Goal: Information Seeking & Learning: Learn about a topic

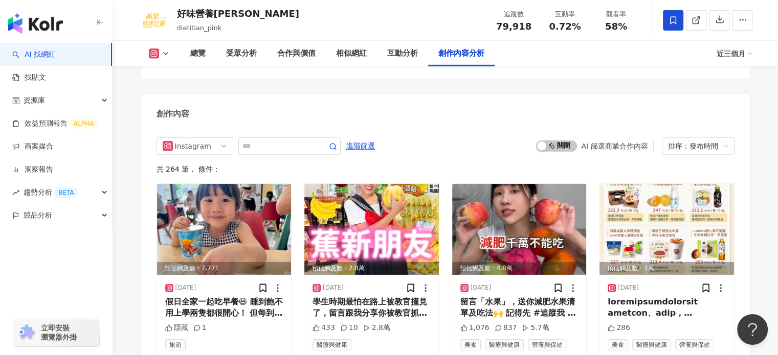
scroll to position [3170, 0]
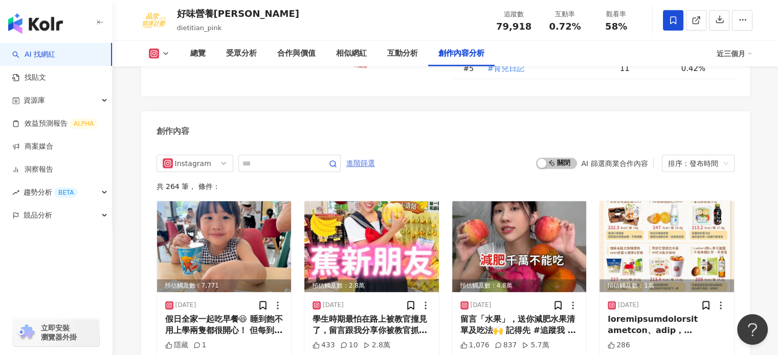
click at [375, 155] on span "進階篩選" at bounding box center [360, 163] width 29 height 16
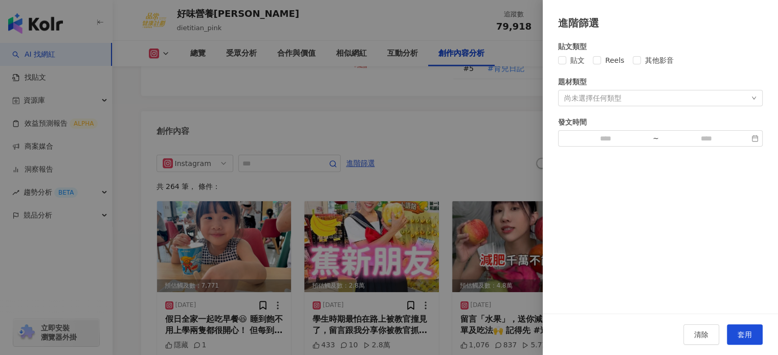
click at [473, 112] on div at bounding box center [389, 177] width 778 height 355
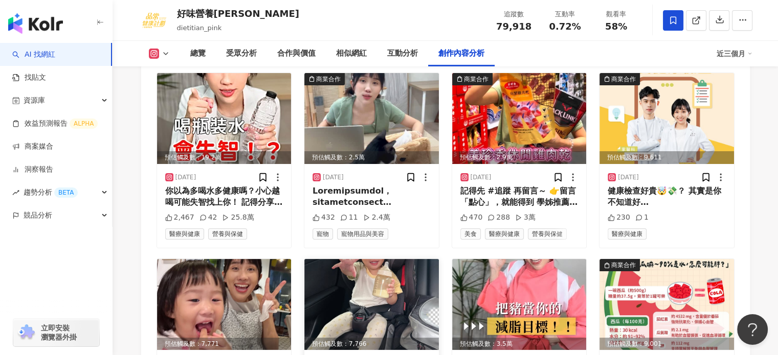
scroll to position [3630, 0]
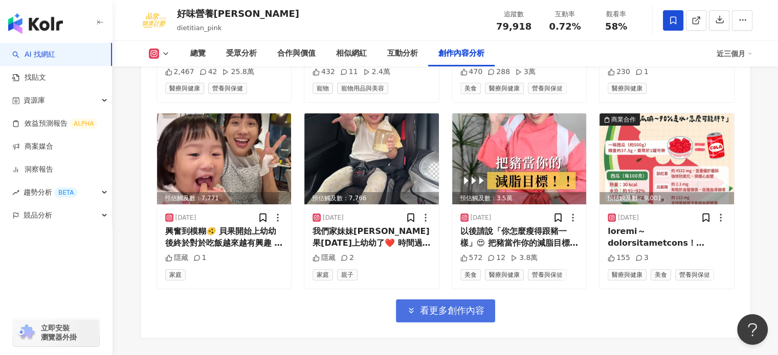
click at [452, 305] on span "看更多創作內容" at bounding box center [452, 310] width 64 height 11
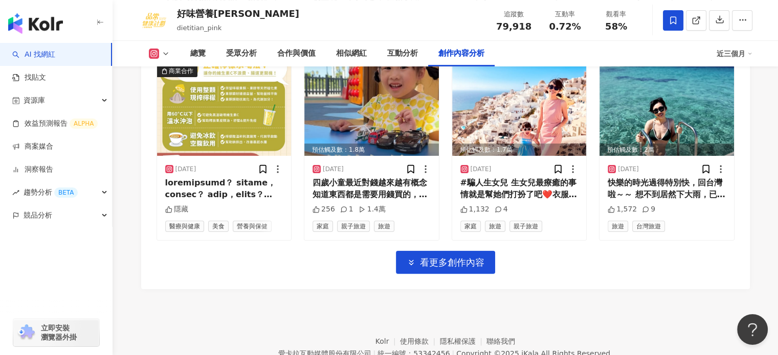
scroll to position [4244, 0]
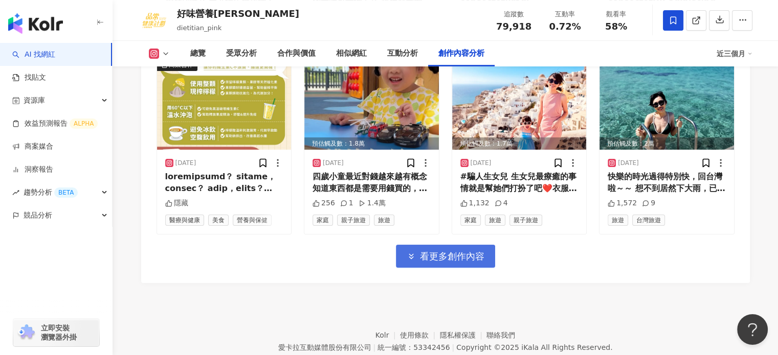
click at [475, 245] on button "看更多創作內容" at bounding box center [445, 256] width 99 height 23
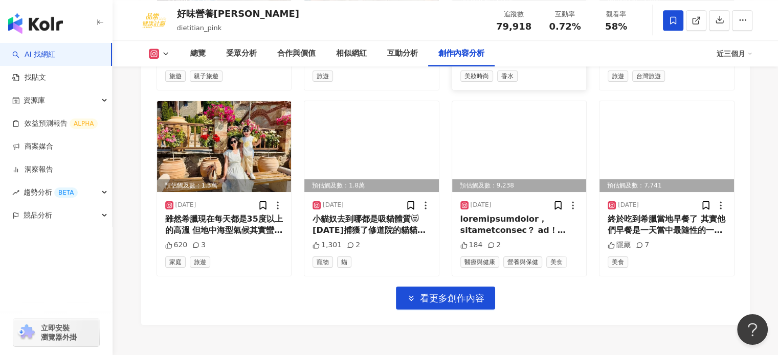
scroll to position [4802, 0]
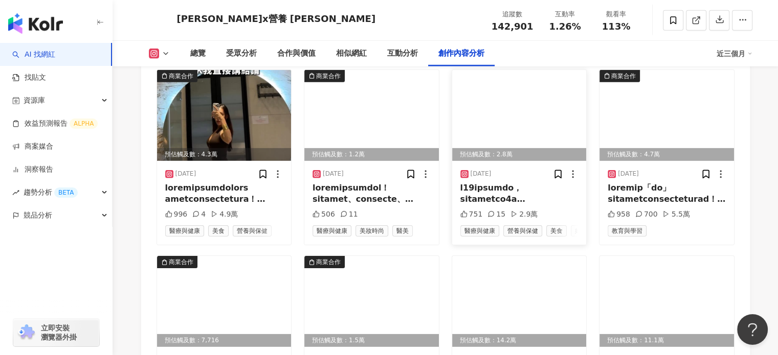
scroll to position [3323, 0]
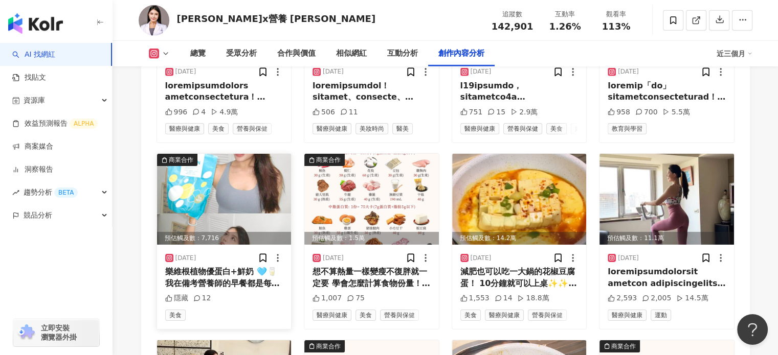
click at [246, 213] on img at bounding box center [224, 199] width 134 height 91
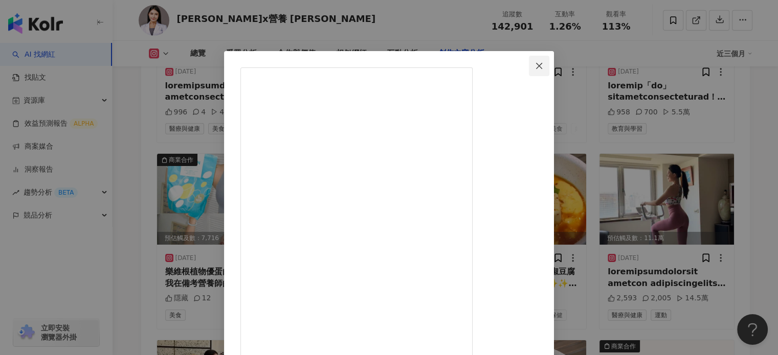
click at [543, 63] on icon "close" at bounding box center [539, 66] width 8 height 8
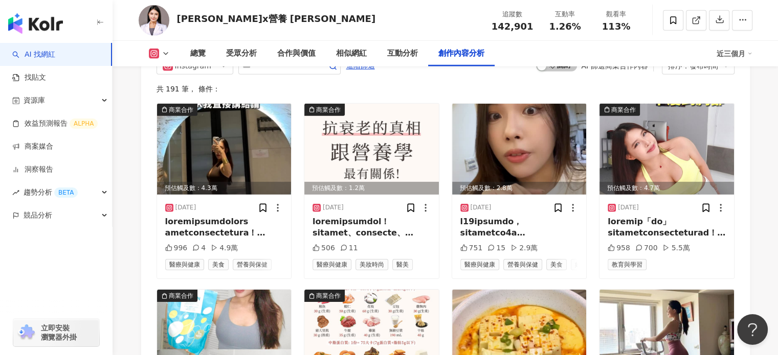
scroll to position [3170, 0]
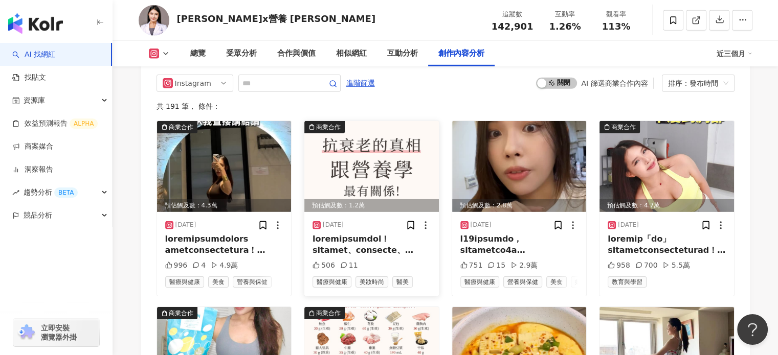
click at [393, 178] on img at bounding box center [371, 166] width 134 height 91
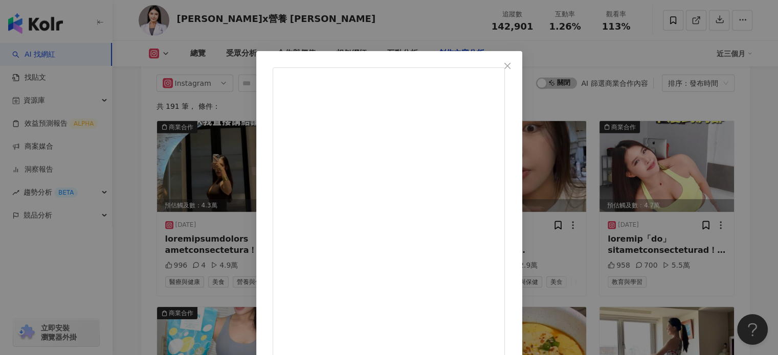
click at [510, 64] on icon "close" at bounding box center [507, 65] width 6 height 6
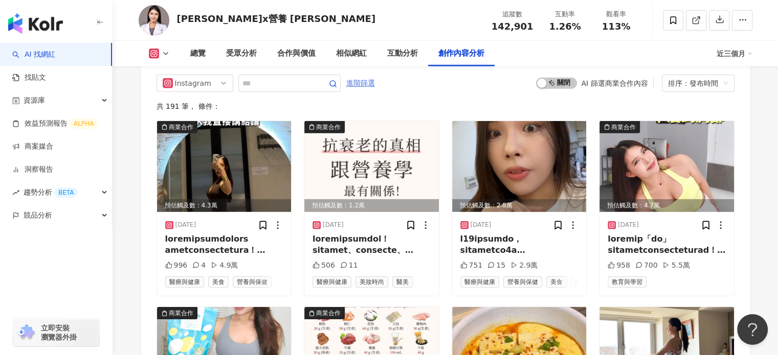
click at [375, 78] on span "進階篩選" at bounding box center [360, 83] width 29 height 16
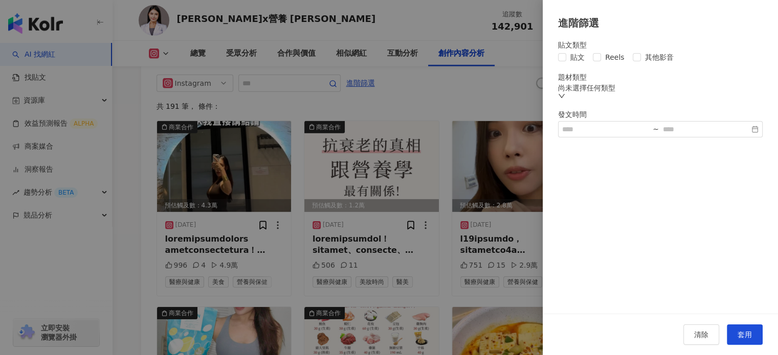
click at [246, 190] on div at bounding box center [389, 177] width 778 height 355
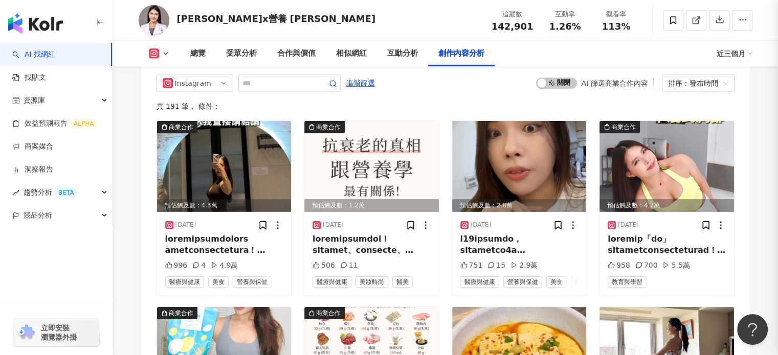
click at [245, 186] on div at bounding box center [389, 177] width 778 height 355
click at [244, 180] on img at bounding box center [224, 166] width 134 height 91
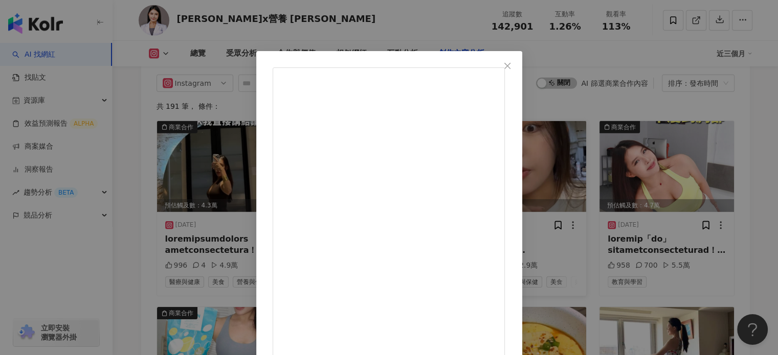
click at [517, 64] on span "Close" at bounding box center [507, 66] width 20 height 8
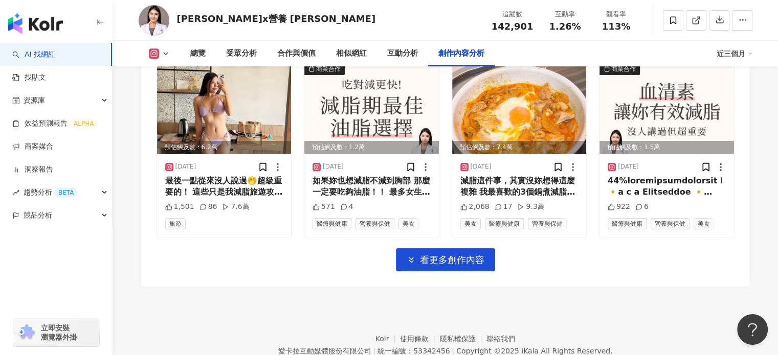
scroll to position [3546, 0]
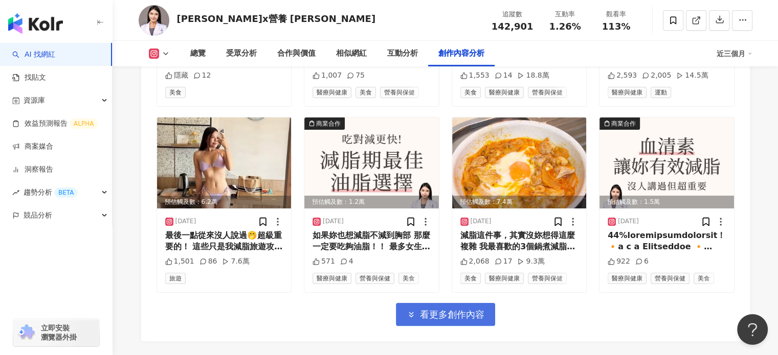
click at [440, 313] on span "看更多創作內容" at bounding box center [452, 314] width 64 height 11
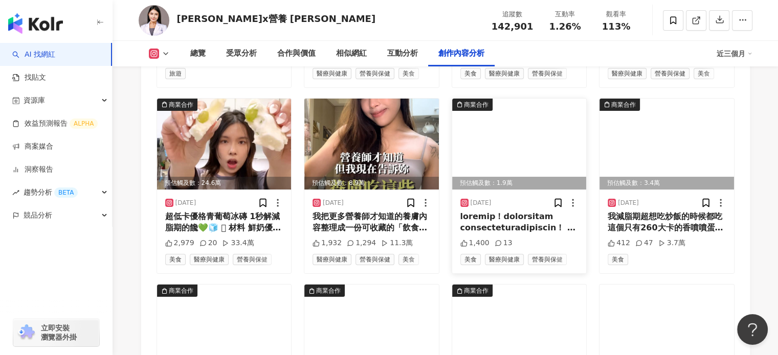
scroll to position [3751, 0]
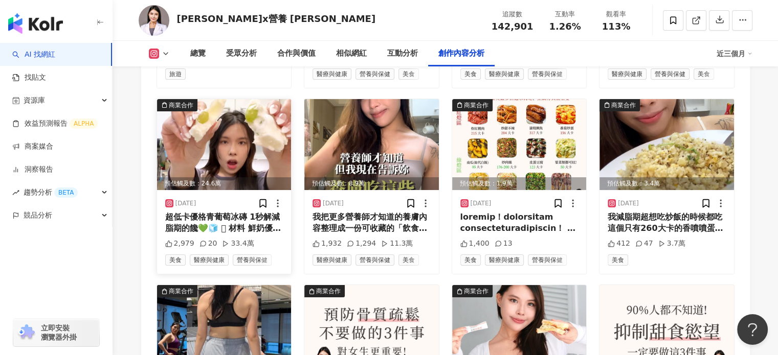
click at [239, 141] on img at bounding box center [224, 144] width 134 height 91
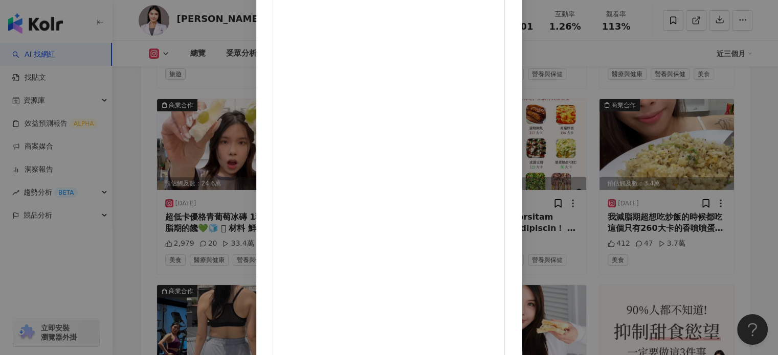
scroll to position [104, 0]
click at [659, 118] on div "皮拉提斯x營養 Katie 2025/8/5 超低卡優格青葡萄冰磚 1秒解減脂期的饞💚🧊 𖤐 材料 鮮奶優格or 希臘優格 青葡萄 𐂐步驟 1. 葡萄清洗乾淨…" at bounding box center [389, 177] width 778 height 355
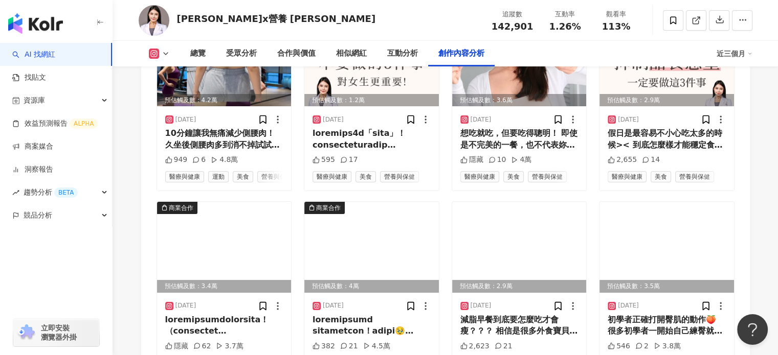
scroll to position [4160, 0]
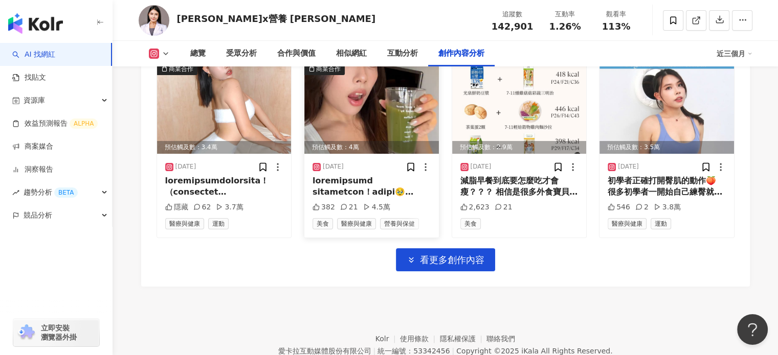
click at [389, 145] on img at bounding box center [371, 108] width 134 height 91
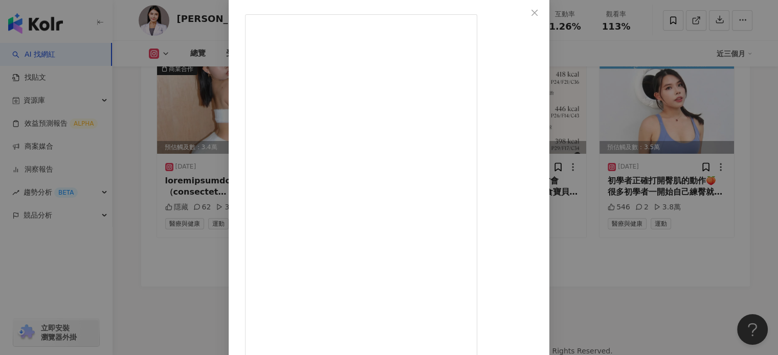
scroll to position [104, 0]
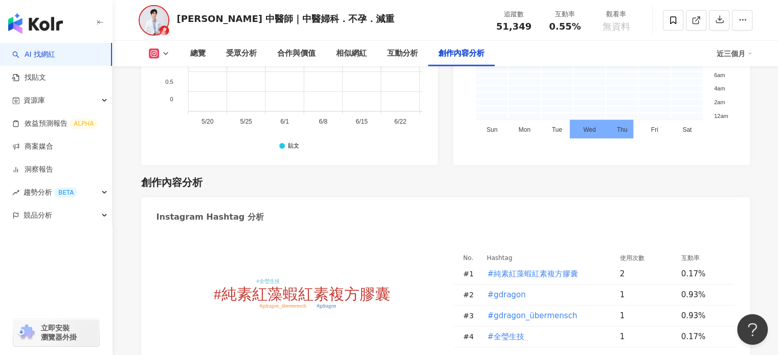
scroll to position [3001, 0]
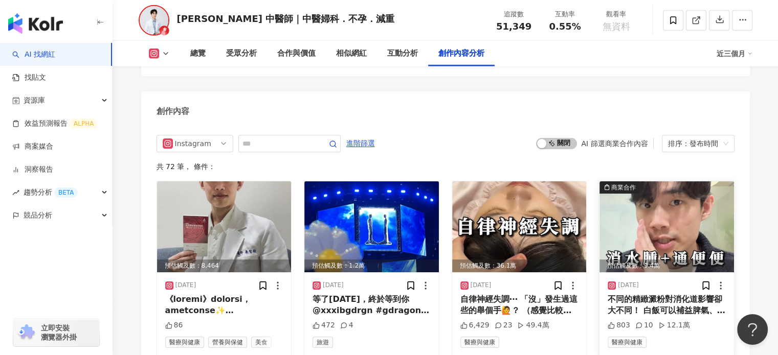
click at [664, 219] on img at bounding box center [666, 227] width 134 height 91
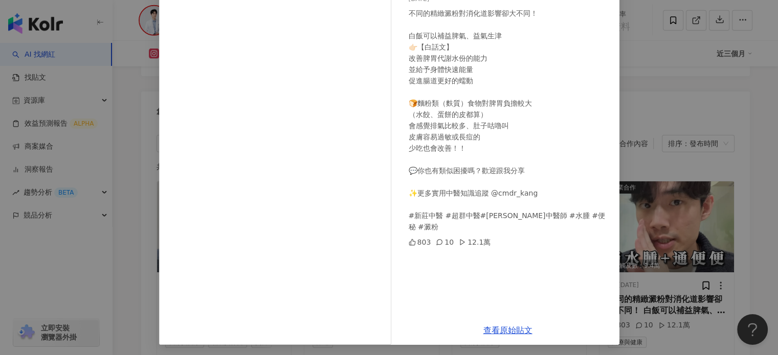
scroll to position [0, 0]
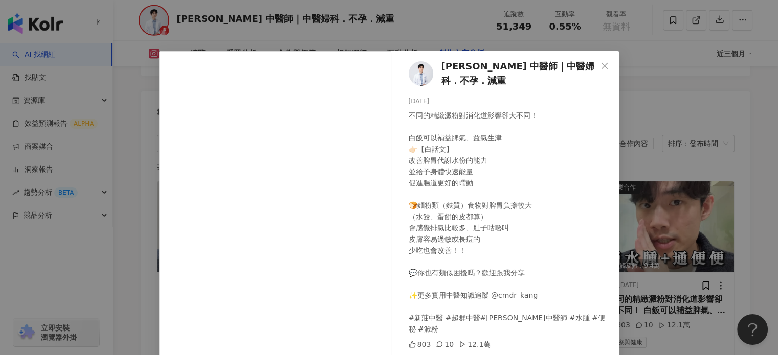
drag, startPoint x: 596, startPoint y: 66, endPoint x: 572, endPoint y: 212, distance: 147.6
click at [600, 66] on icon "close" at bounding box center [604, 66] width 8 height 8
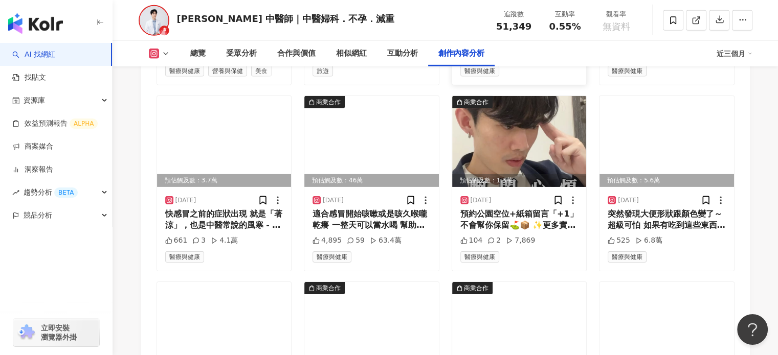
scroll to position [3256, 0]
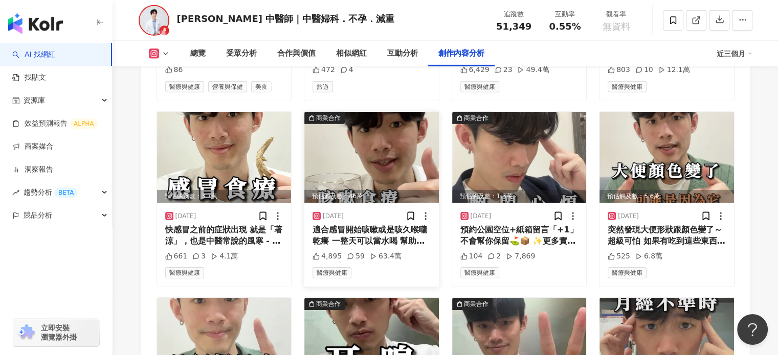
click at [360, 153] on img at bounding box center [371, 157] width 134 height 91
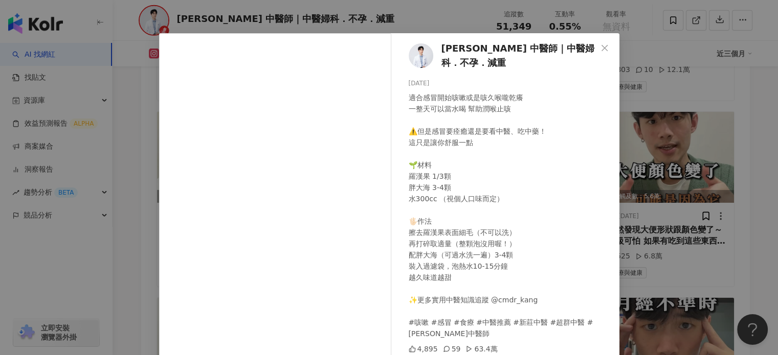
scroll to position [2, 0]
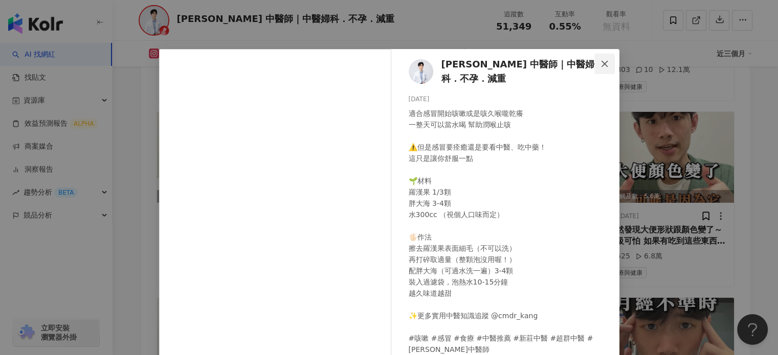
click at [603, 62] on icon "close" at bounding box center [604, 64] width 8 height 8
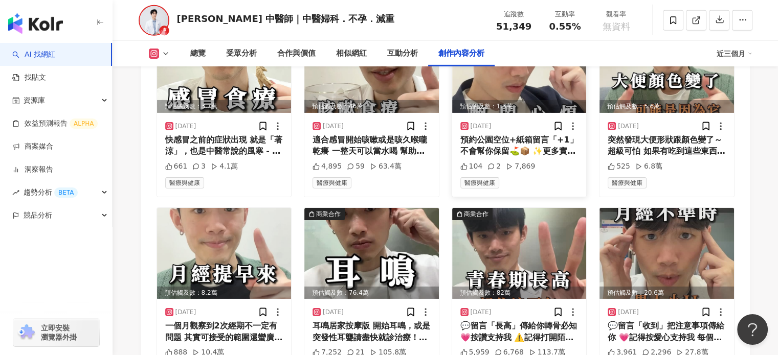
scroll to position [3410, 0]
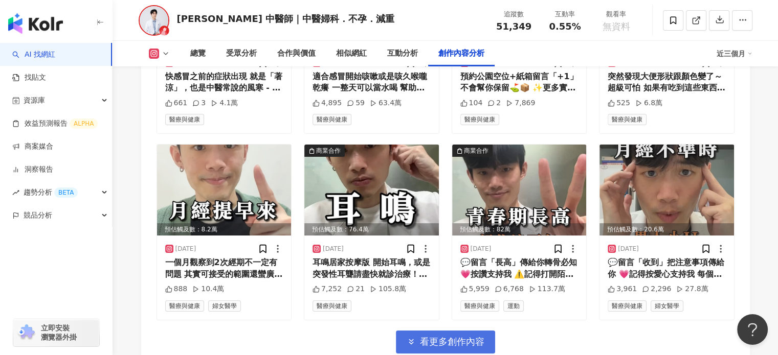
click at [470, 342] on span "看更多創作內容" at bounding box center [452, 341] width 64 height 11
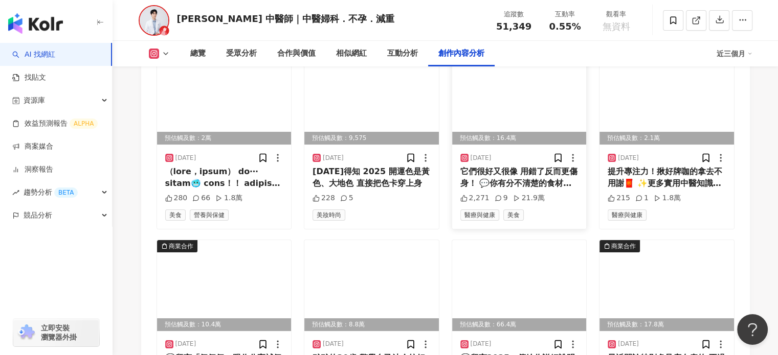
scroll to position [3819, 0]
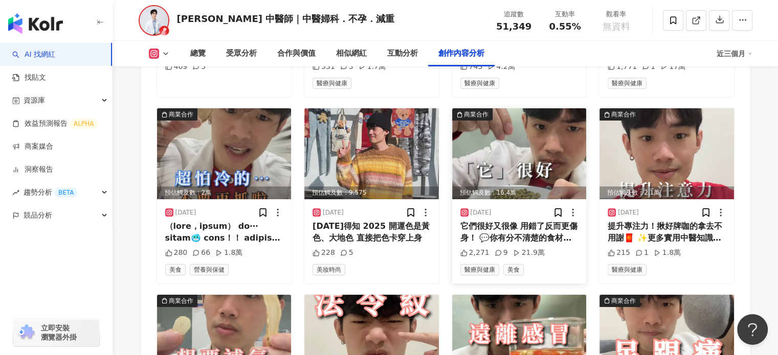
click at [533, 153] on img at bounding box center [519, 153] width 134 height 91
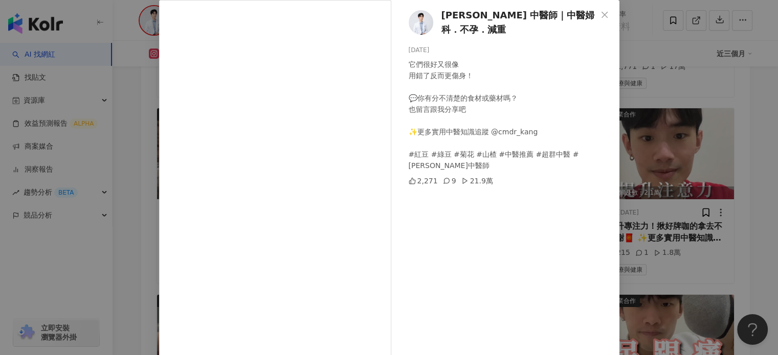
scroll to position [0, 0]
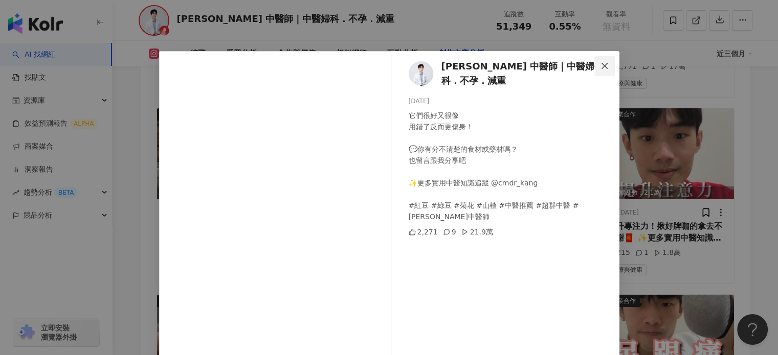
click at [605, 58] on button "Close" at bounding box center [604, 66] width 20 height 20
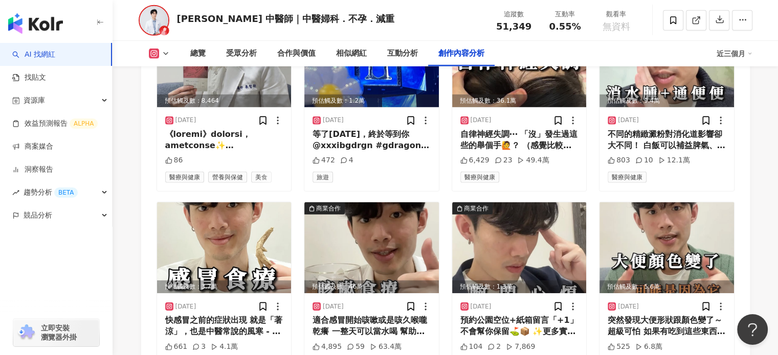
scroll to position [3256, 0]
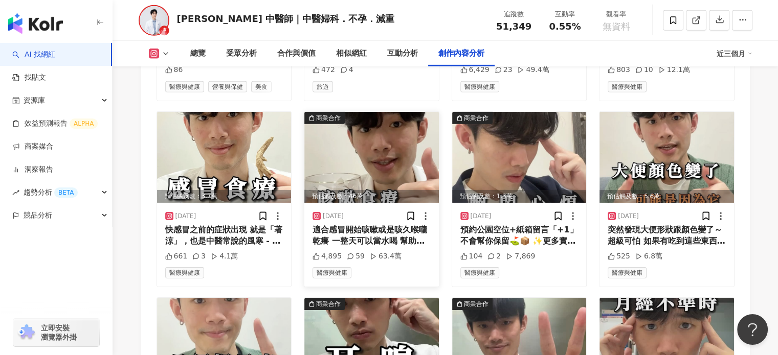
click at [341, 165] on img at bounding box center [371, 157] width 134 height 91
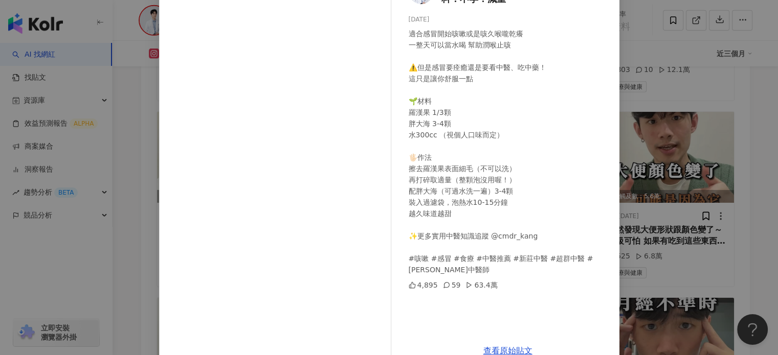
scroll to position [104, 0]
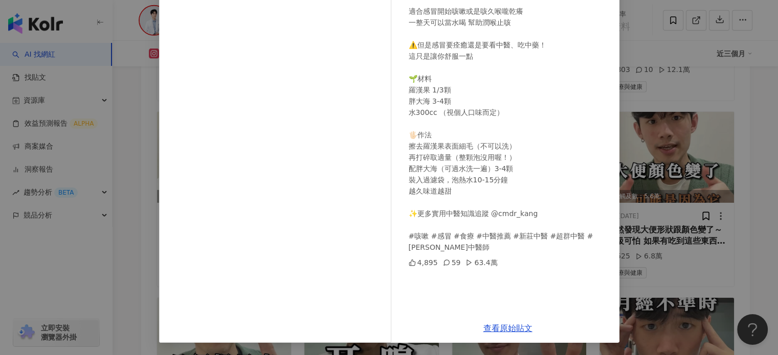
drag, startPoint x: 506, startPoint y: 329, endPoint x: 382, endPoint y: 130, distance: 234.0
click at [507, 329] on link "查看原始貼文" at bounding box center [507, 329] width 49 height 10
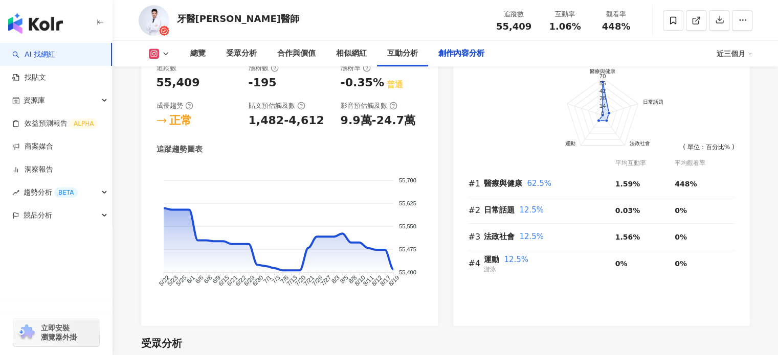
scroll to position [3221, 0]
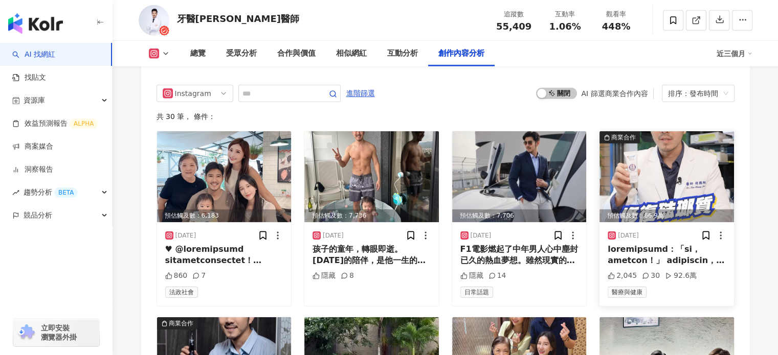
click at [696, 139] on img at bounding box center [666, 176] width 134 height 91
click at [660, 162] on div "View post on Instagram 查看原始貼文" at bounding box center [389, 177] width 778 height 355
click at [658, 144] on img at bounding box center [666, 176] width 134 height 91
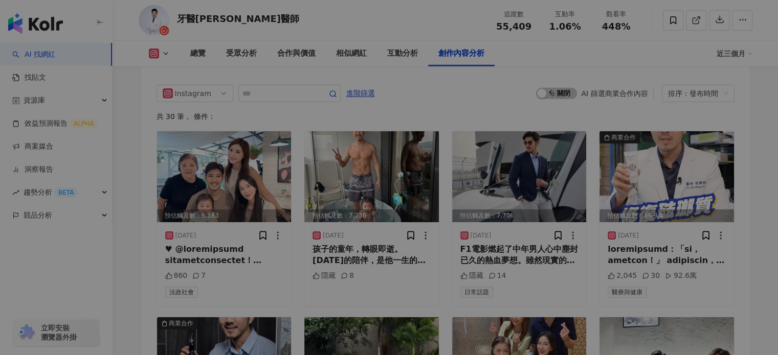
click at [690, 149] on div "View post on Instagram 查看原始貼文" at bounding box center [389, 177] width 778 height 355
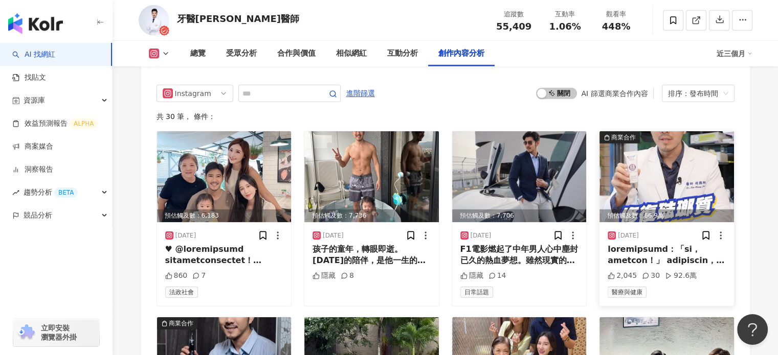
scroll to position [0, 0]
click at [662, 136] on img at bounding box center [666, 176] width 134 height 91
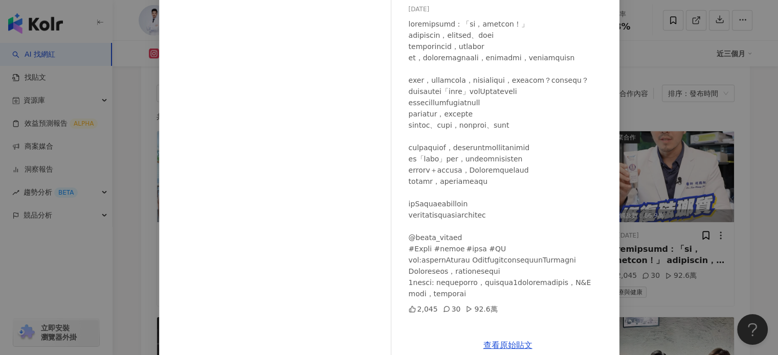
scroll to position [104, 0]
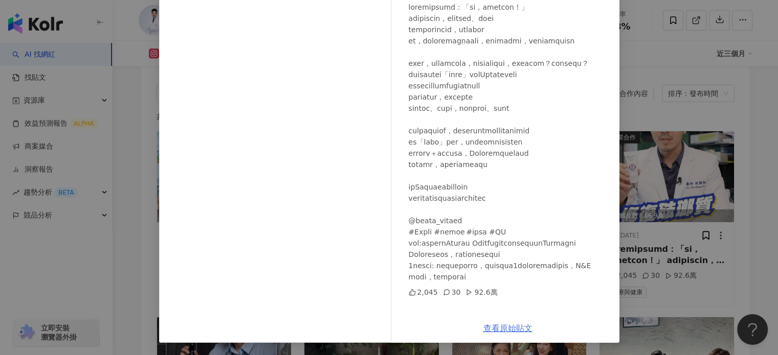
click at [503, 326] on link "查看原始貼文" at bounding box center [507, 329] width 49 height 10
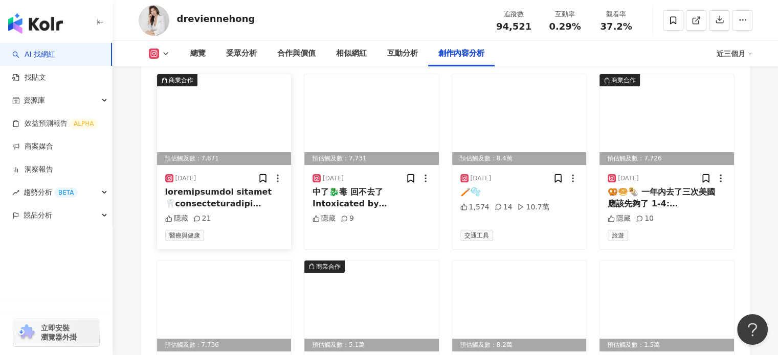
scroll to position [3535, 0]
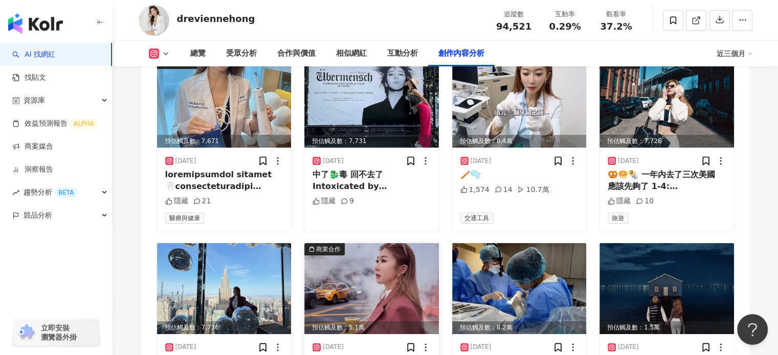
click at [347, 243] on img at bounding box center [371, 288] width 134 height 91
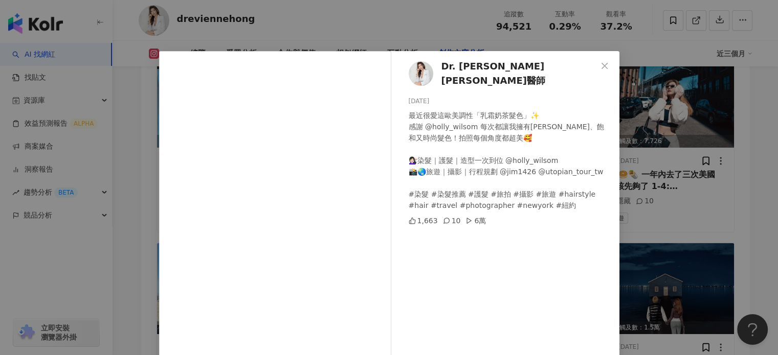
click at [601, 63] on icon "close" at bounding box center [604, 65] width 6 height 6
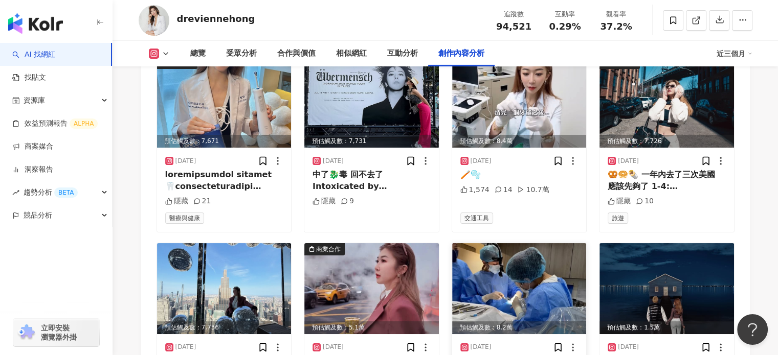
scroll to position [3687, 0]
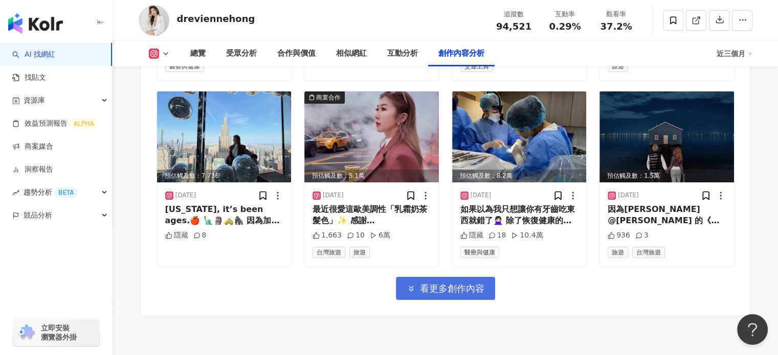
click at [454, 283] on span "看更多創作內容" at bounding box center [452, 288] width 64 height 11
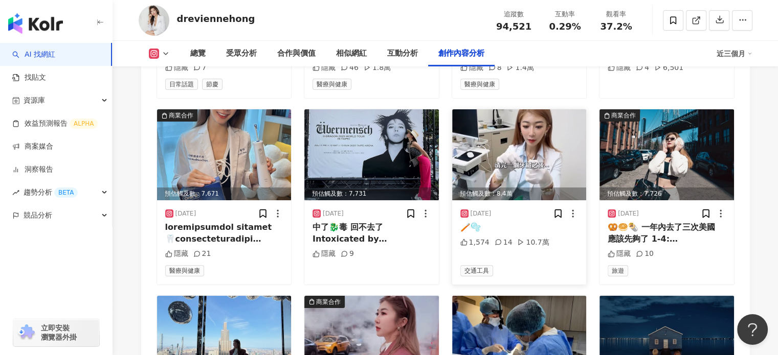
scroll to position [3176, 0]
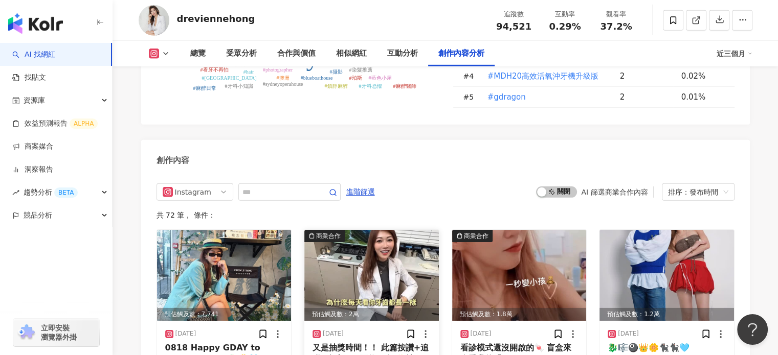
click at [370, 230] on img at bounding box center [371, 275] width 134 height 91
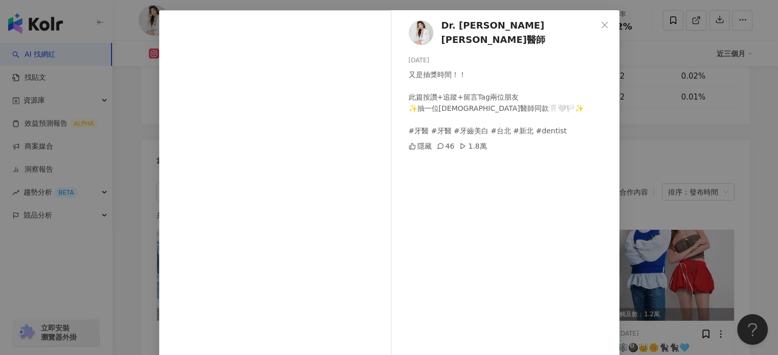
scroll to position [0, 0]
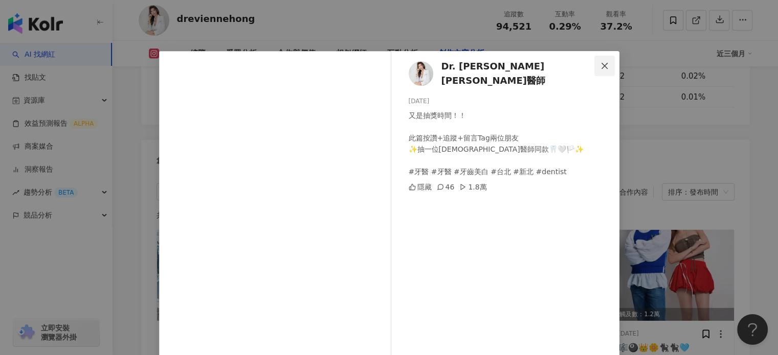
click at [603, 68] on icon "close" at bounding box center [604, 65] width 6 height 6
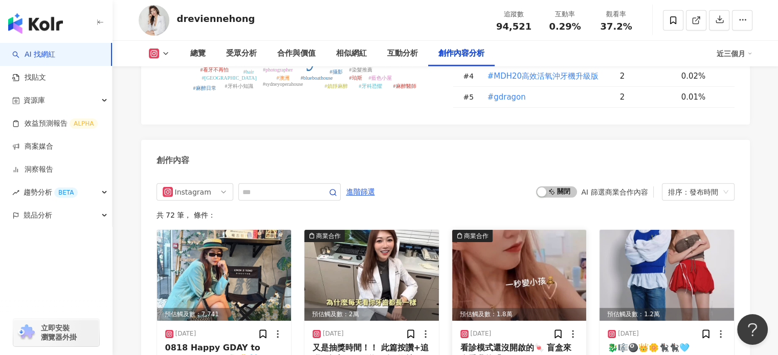
click at [525, 230] on img at bounding box center [519, 275] width 134 height 91
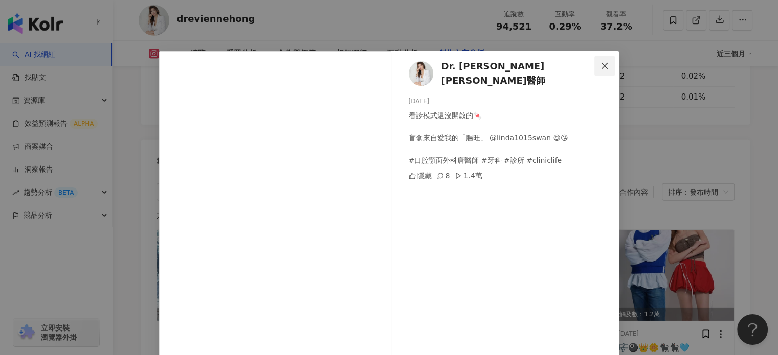
click at [600, 65] on icon "close" at bounding box center [604, 66] width 8 height 8
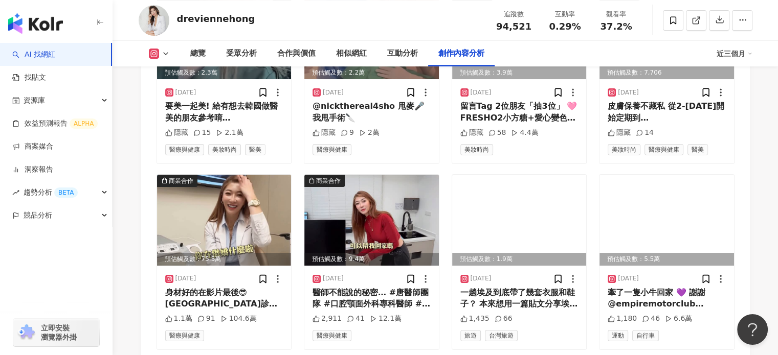
scroll to position [4245, 0]
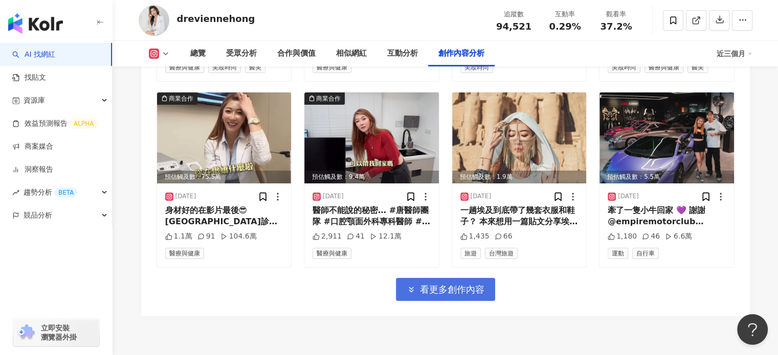
click at [403, 278] on button "看更多創作內容" at bounding box center [445, 289] width 99 height 23
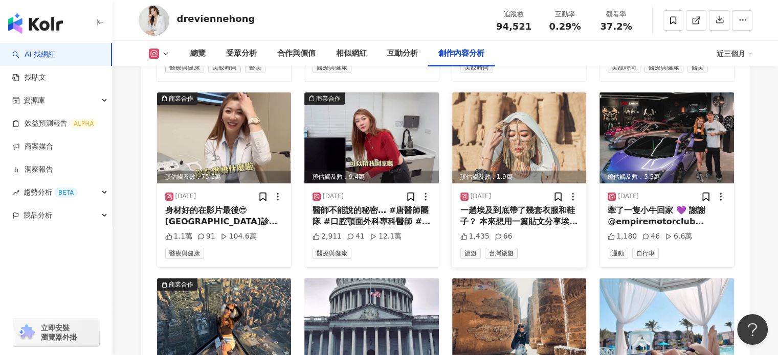
scroll to position [4091, 0]
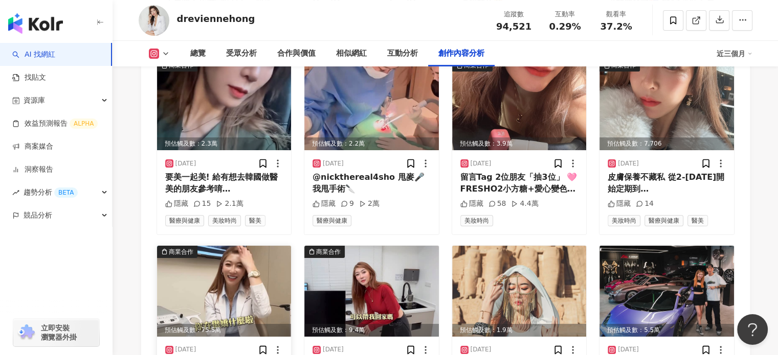
click at [208, 246] on img at bounding box center [224, 291] width 134 height 91
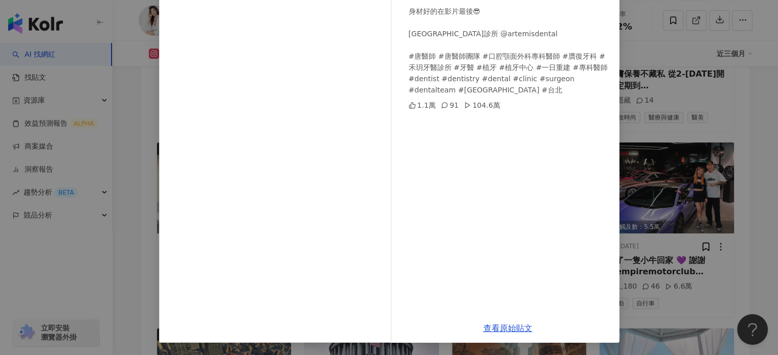
scroll to position [4245, 0]
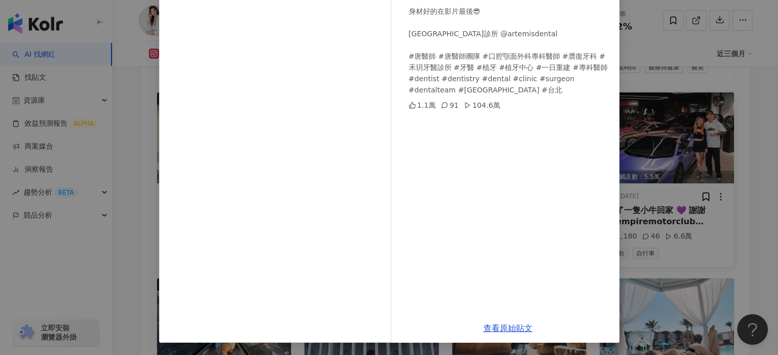
drag, startPoint x: 682, startPoint y: 144, endPoint x: 630, endPoint y: 141, distance: 51.7
click at [682, 144] on div "Dr. Evienne Hong 唐櫻翠醫師 2025/4/30 身材好的在影片最後😎 📍 禾玥牙醫診所 @artemisdental #唐醫師 #唐醫師團隊…" at bounding box center [389, 177] width 778 height 355
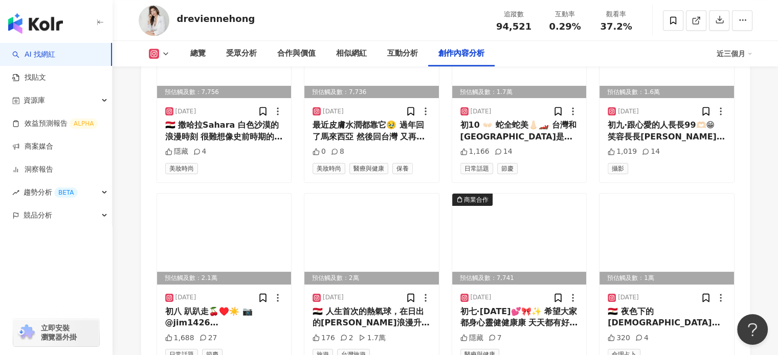
scroll to position [4705, 0]
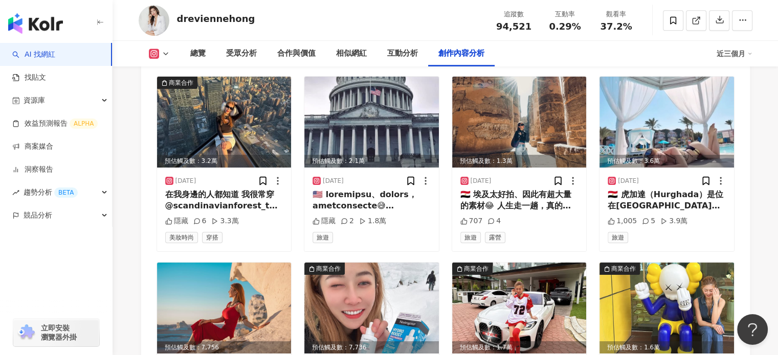
scroll to position [4449, 0]
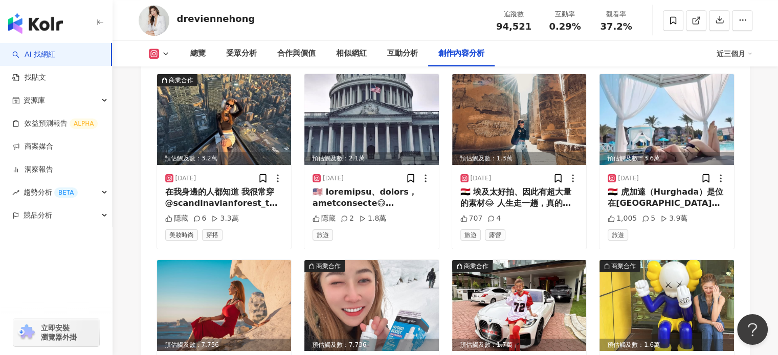
click at [417, 260] on img at bounding box center [371, 305] width 134 height 91
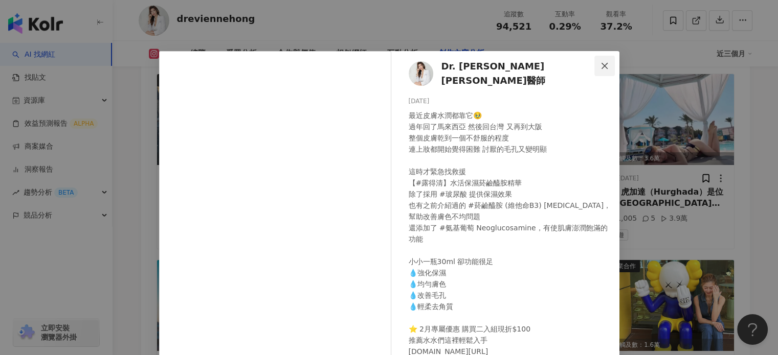
click at [595, 59] on button "Close" at bounding box center [604, 66] width 20 height 20
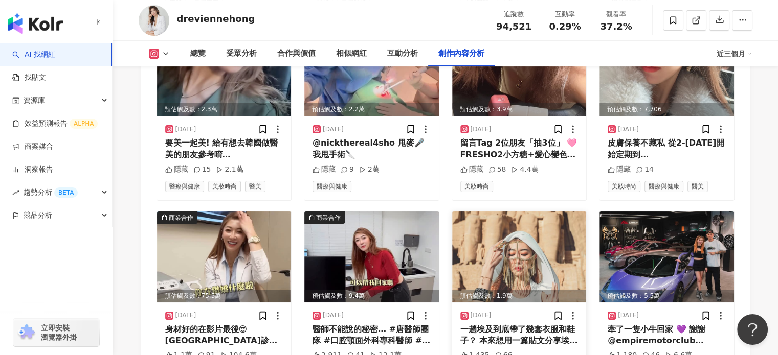
scroll to position [4091, 0]
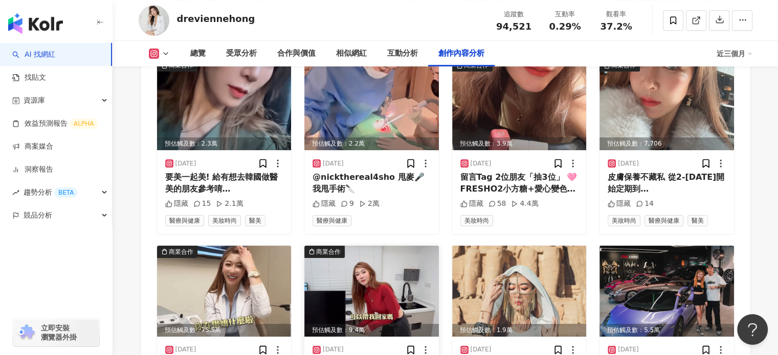
click at [395, 246] on img at bounding box center [371, 291] width 134 height 91
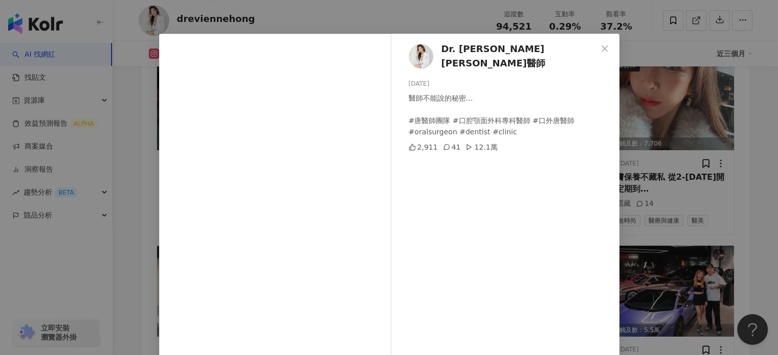
scroll to position [0, 0]
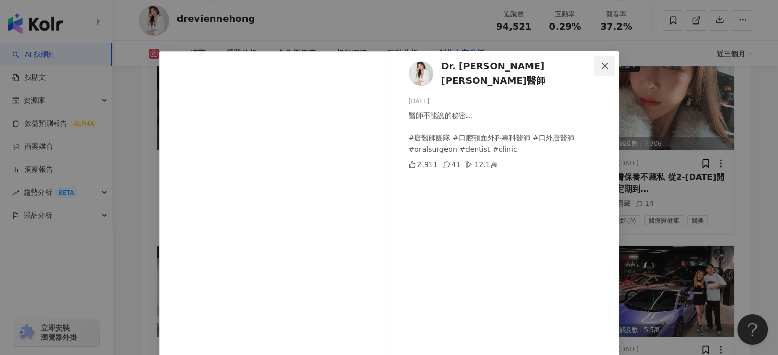
click at [594, 63] on span "Close" at bounding box center [604, 66] width 20 height 8
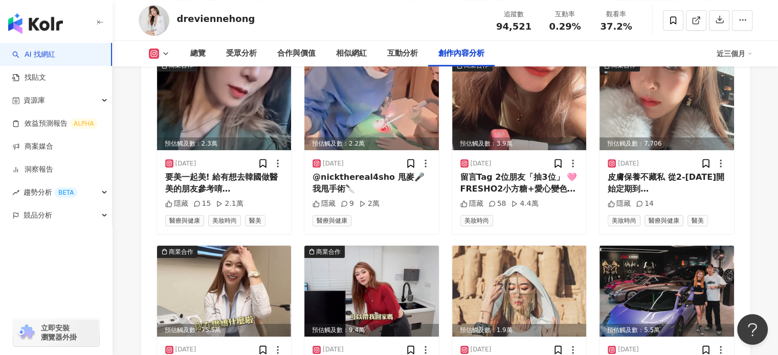
click at [155, 53] on rect at bounding box center [154, 54] width 8 height 8
click at [157, 73] on button "Instagram" at bounding box center [174, 72] width 61 height 14
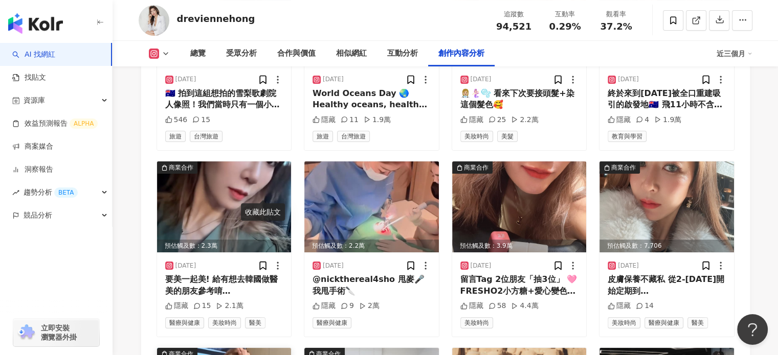
scroll to position [4091, 0]
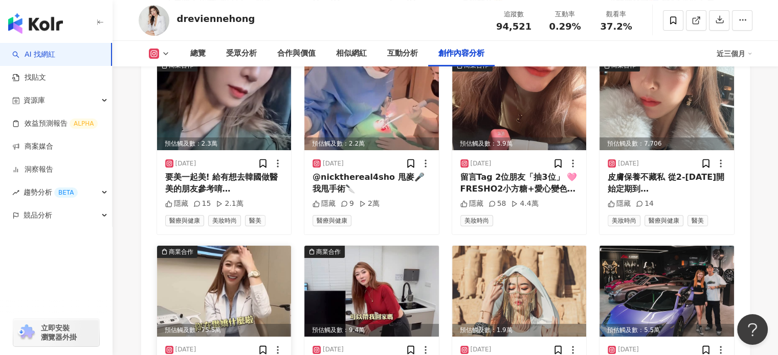
click at [241, 246] on img at bounding box center [224, 291] width 134 height 91
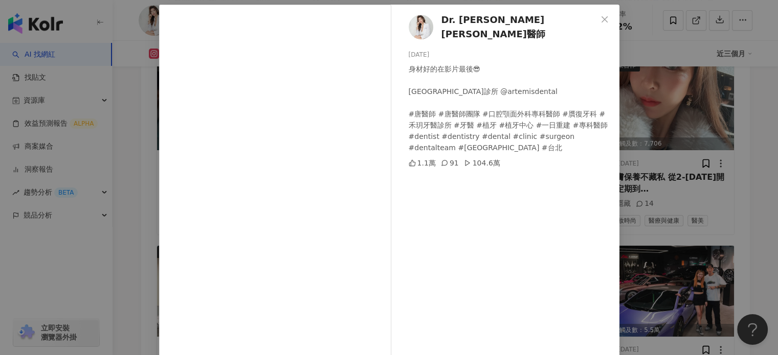
scroll to position [104, 0]
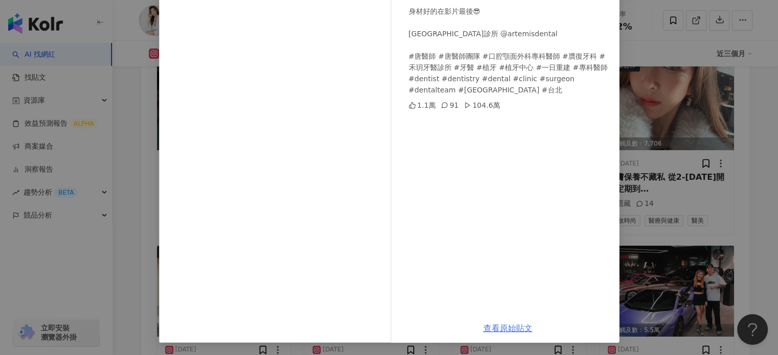
click at [494, 331] on link "查看原始貼文" at bounding box center [507, 329] width 49 height 10
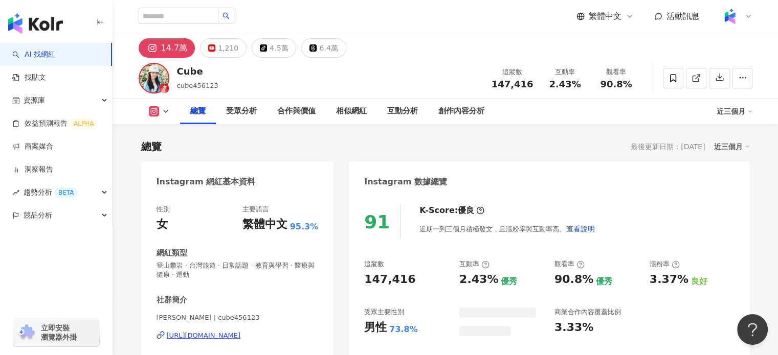
click at [616, 100] on div "總覽 受眾分析 合作與價值 相似網紅 互動分析 創作內容分析" at bounding box center [448, 112] width 536 height 26
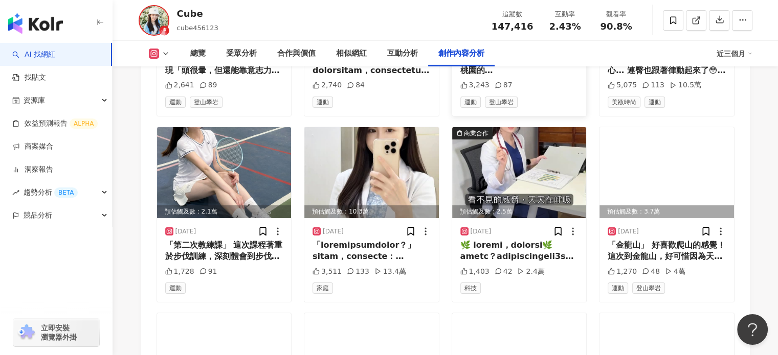
scroll to position [3399, 0]
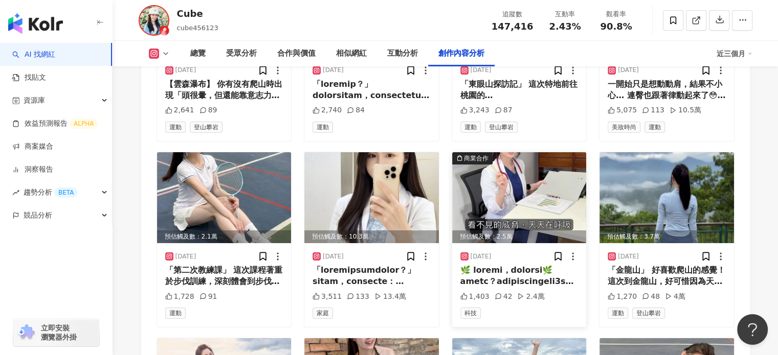
click at [554, 152] on img at bounding box center [519, 197] width 134 height 91
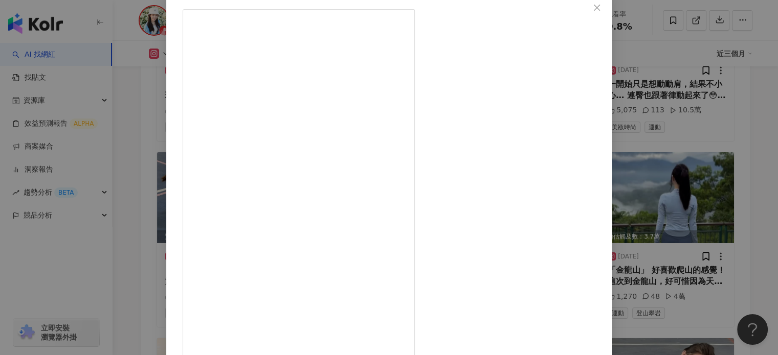
scroll to position [102, 0]
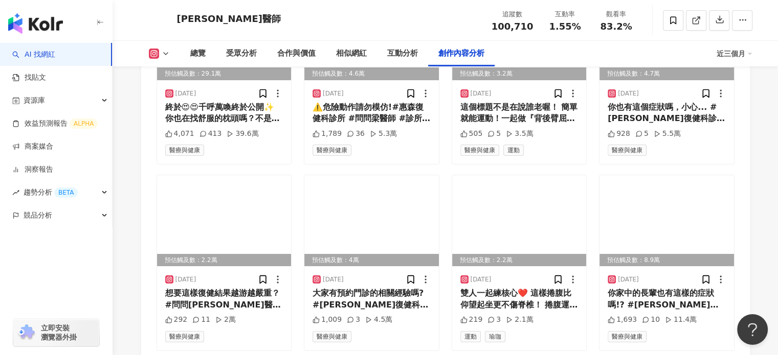
scroll to position [3383, 0]
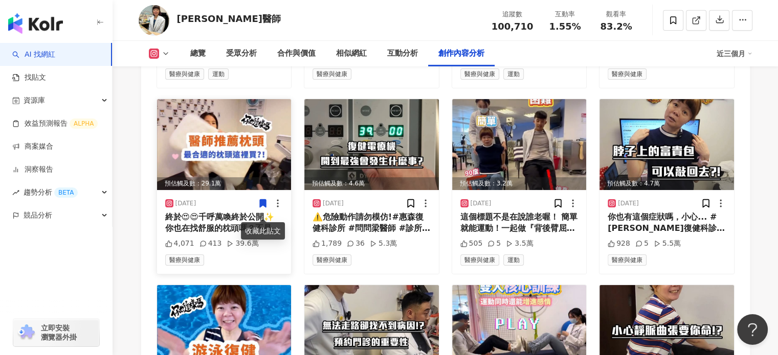
click at [223, 143] on img at bounding box center [224, 144] width 134 height 91
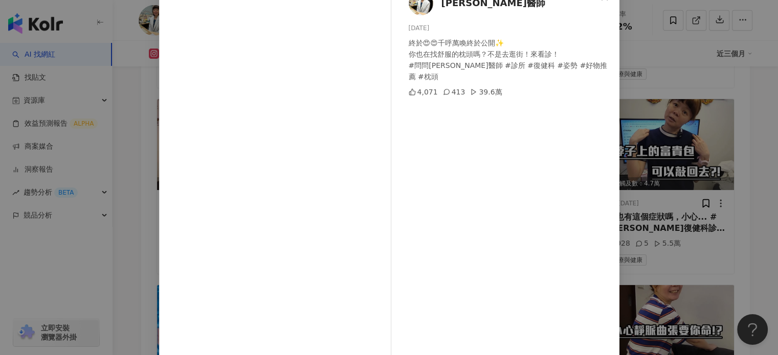
scroll to position [51, 0]
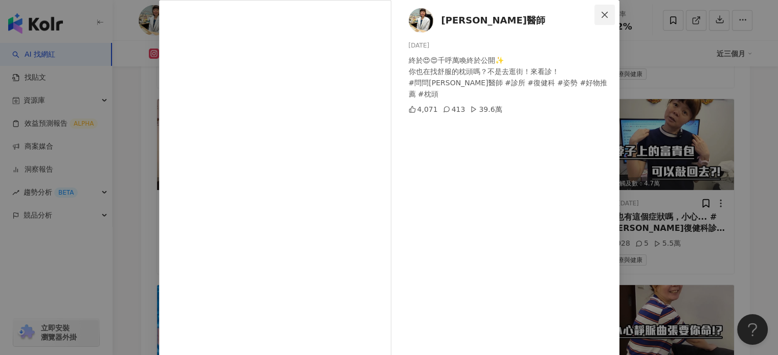
click at [595, 12] on span "Close" at bounding box center [604, 15] width 20 height 8
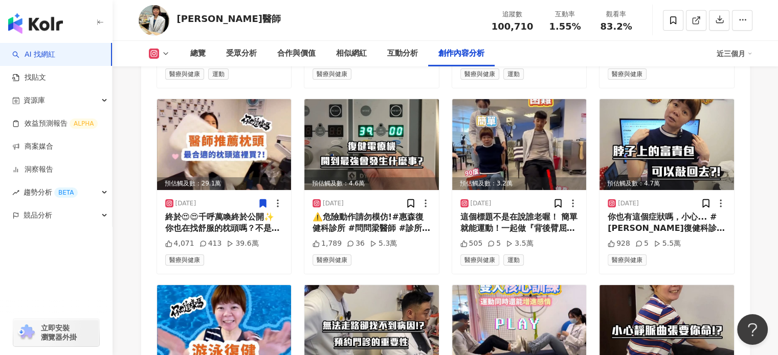
scroll to position [3536, 0]
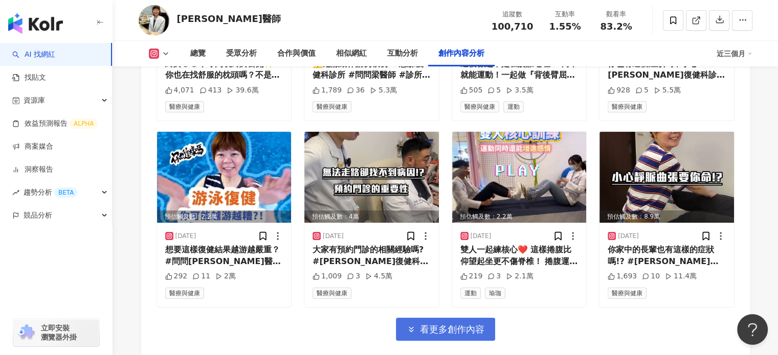
click at [463, 335] on span "看更多創作內容" at bounding box center [452, 329] width 64 height 11
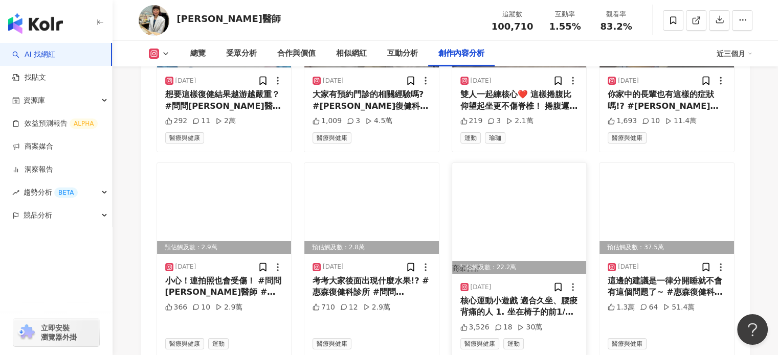
scroll to position [3741, 0]
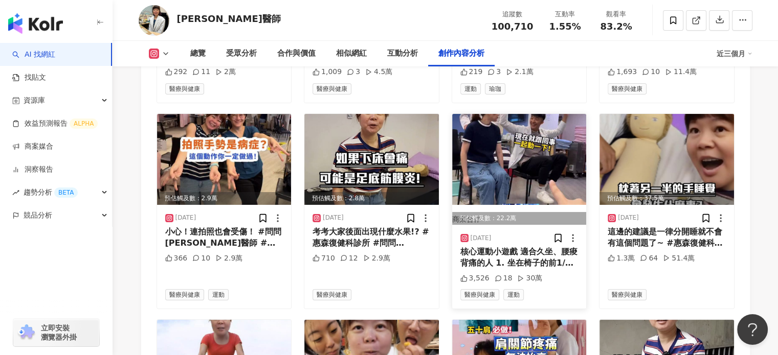
click at [547, 180] on img at bounding box center [519, 159] width 134 height 91
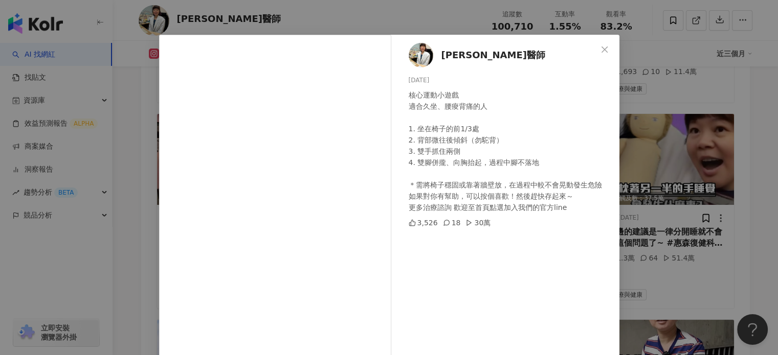
scroll to position [0, 0]
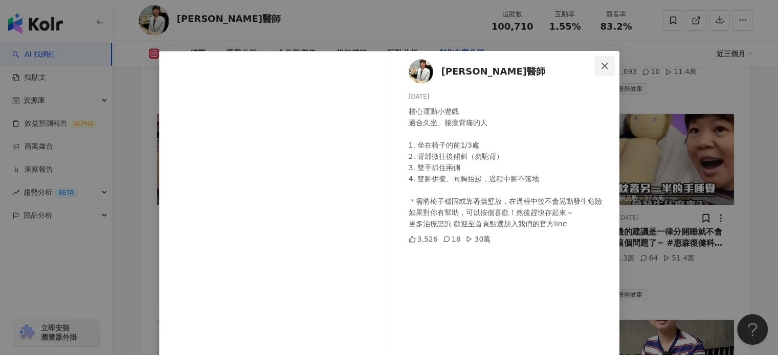
click at [601, 65] on icon "close" at bounding box center [604, 65] width 6 height 6
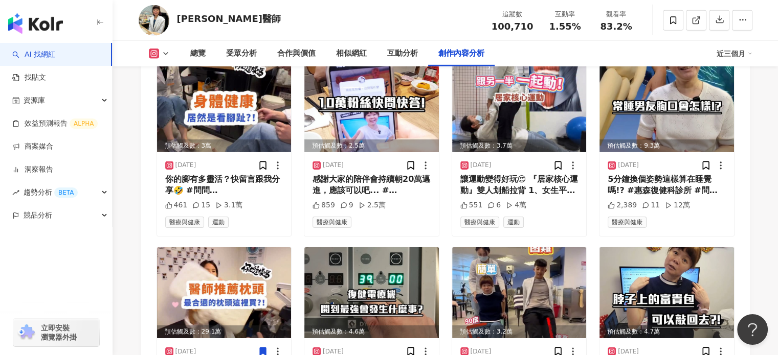
scroll to position [3179, 0]
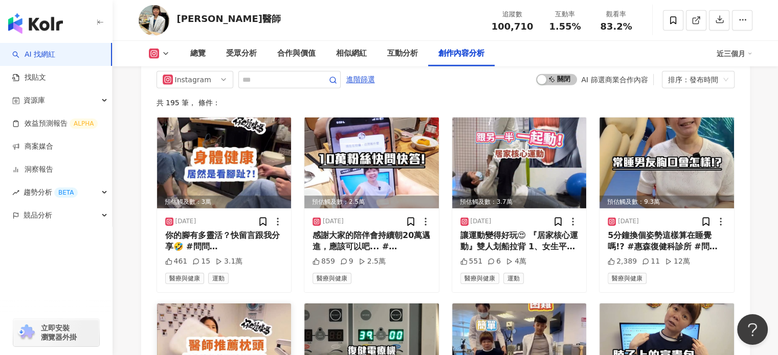
click at [221, 339] on img at bounding box center [224, 349] width 134 height 91
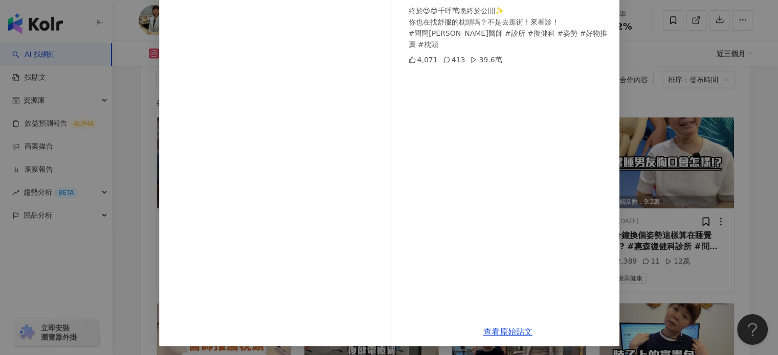
scroll to position [104, 0]
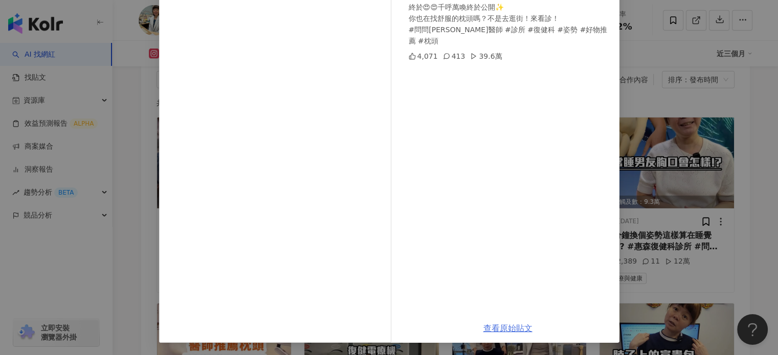
click at [502, 327] on link "查看原始貼文" at bounding box center [507, 329] width 49 height 10
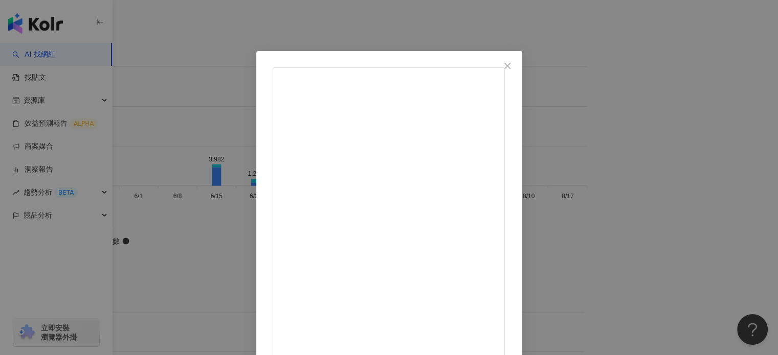
scroll to position [4, 0]
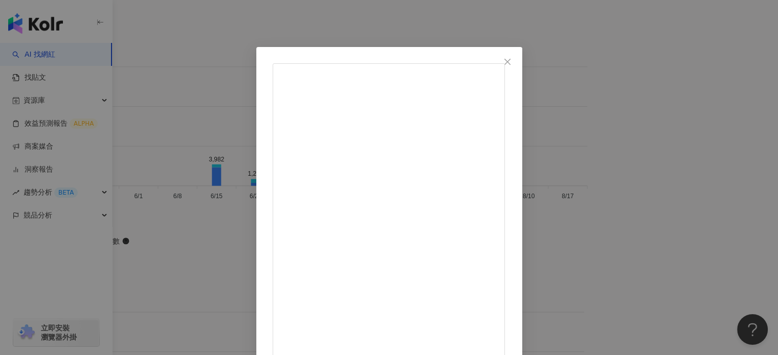
click at [517, 57] on button "Close" at bounding box center [507, 62] width 20 height 20
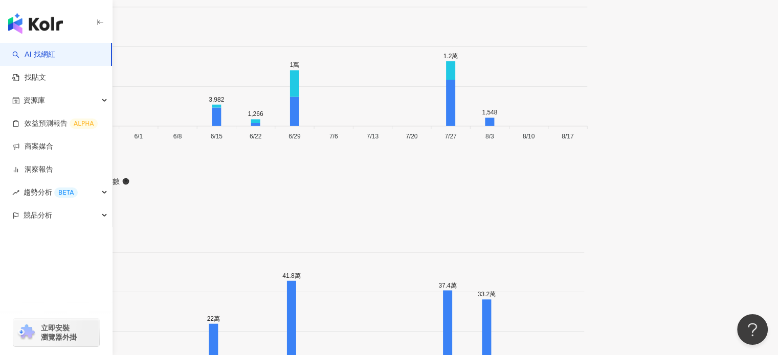
scroll to position [3432, 0]
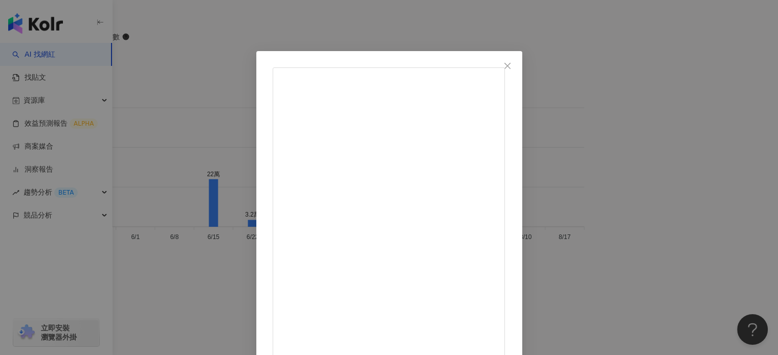
click at [517, 57] on button "Close" at bounding box center [507, 66] width 20 height 20
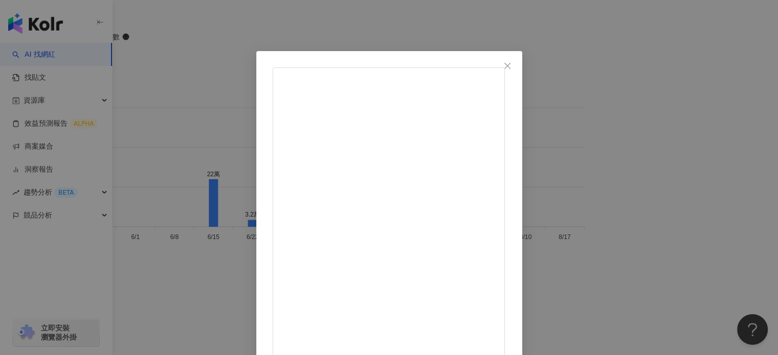
click at [517, 67] on span "Close" at bounding box center [507, 66] width 20 height 8
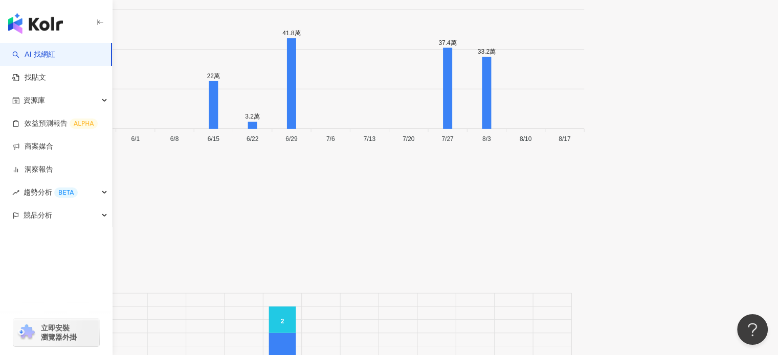
scroll to position [3534, 0]
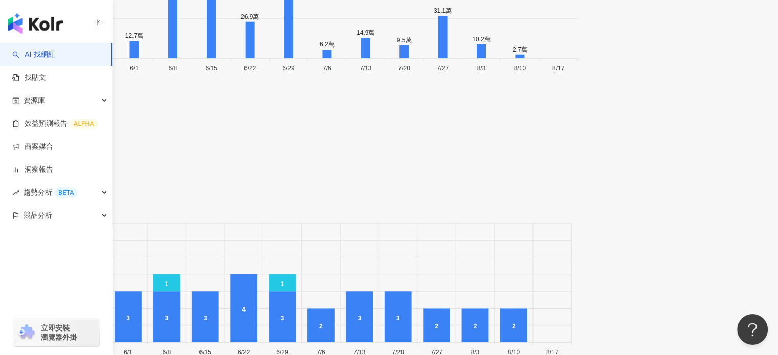
scroll to position [3655, 0]
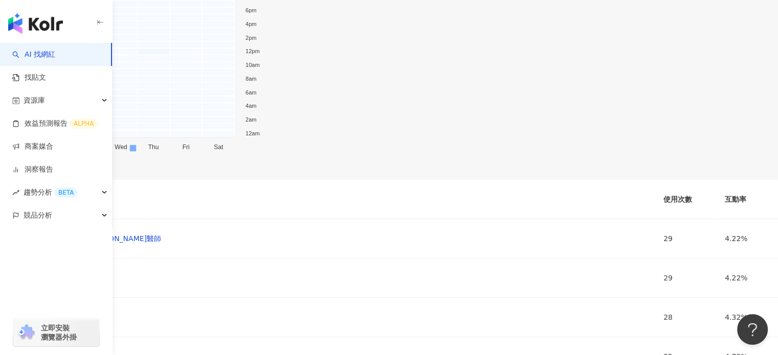
scroll to position [4166, 0]
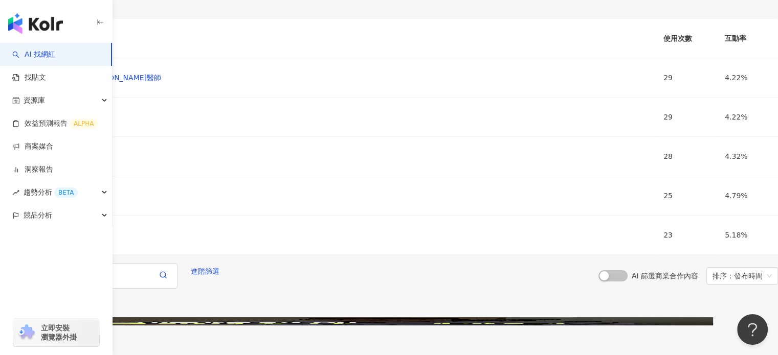
scroll to position [4268, 0]
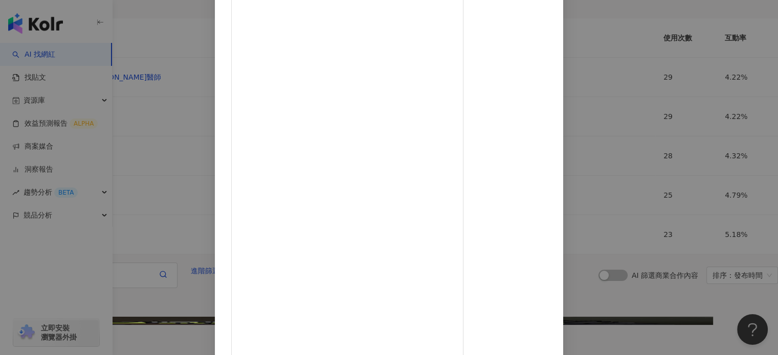
scroll to position [0, 0]
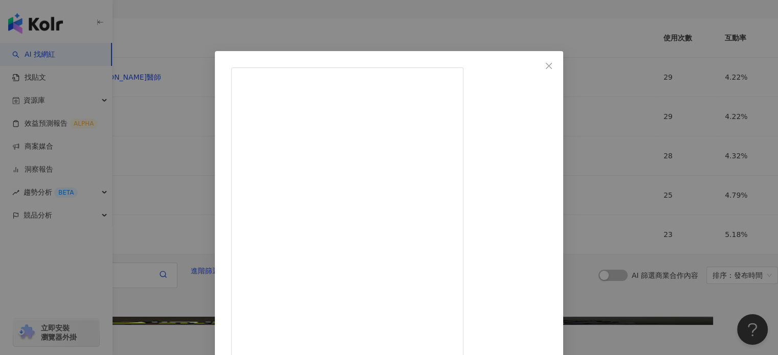
drag, startPoint x: 603, startPoint y: 59, endPoint x: 636, endPoint y: 120, distance: 69.3
click at [559, 59] on button "Close" at bounding box center [548, 66] width 20 height 20
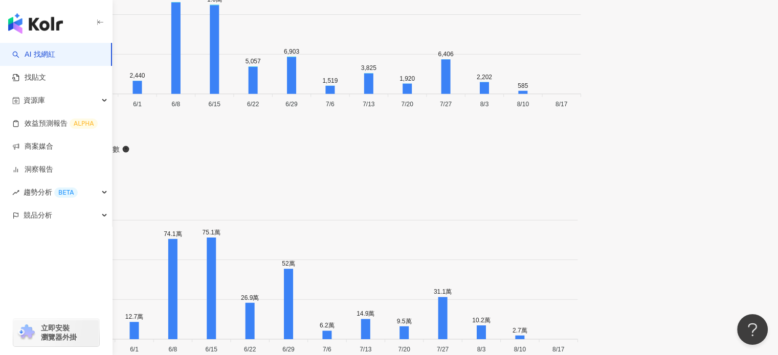
scroll to position [3194, 0]
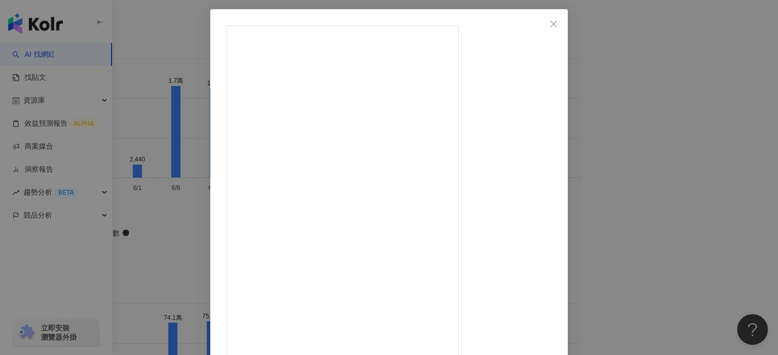
scroll to position [0, 0]
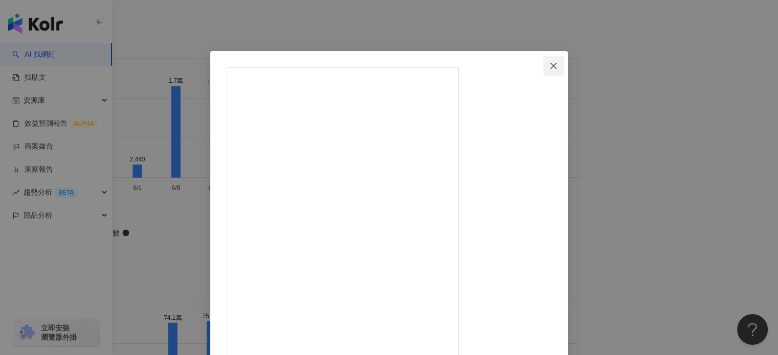
click at [563, 60] on button "Close" at bounding box center [553, 66] width 20 height 20
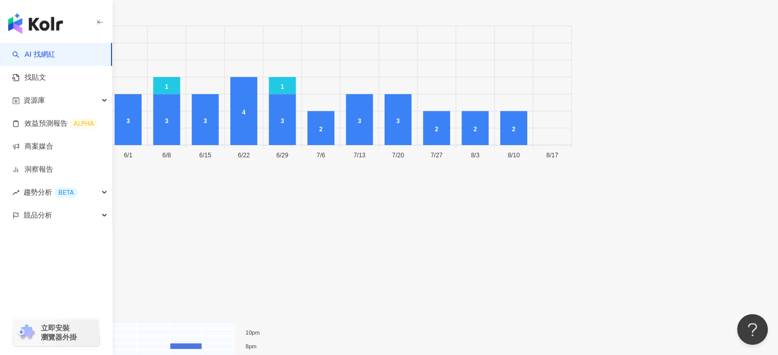
scroll to position [3859, 0]
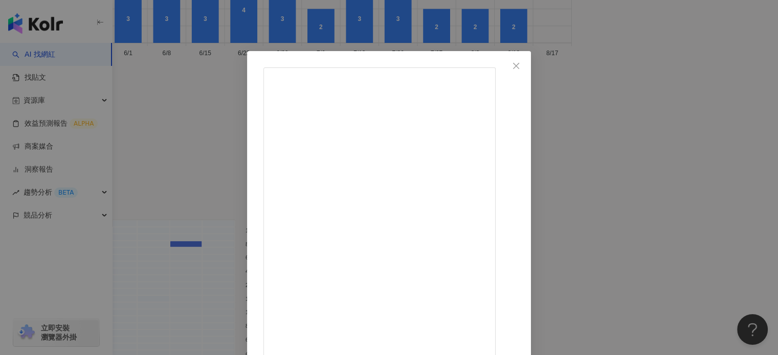
drag, startPoint x: 605, startPoint y: 61, endPoint x: 502, endPoint y: 192, distance: 166.3
click at [526, 62] on span "Close" at bounding box center [516, 66] width 20 height 8
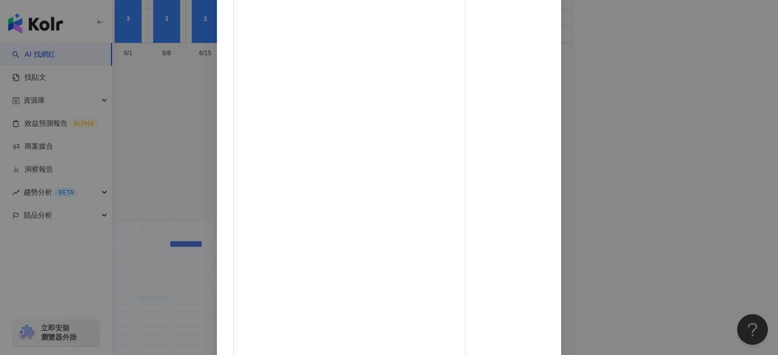
scroll to position [102, 0]
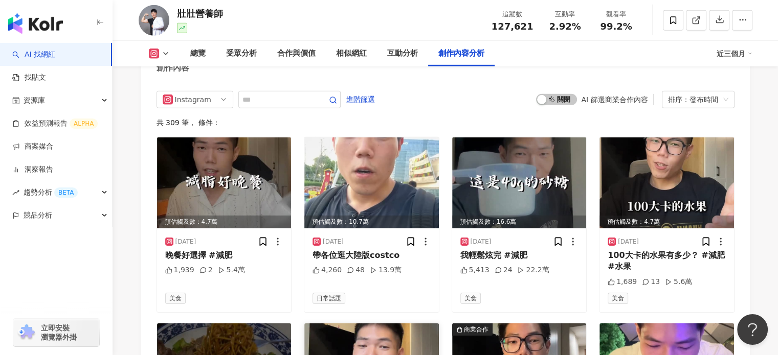
scroll to position [3323, 0]
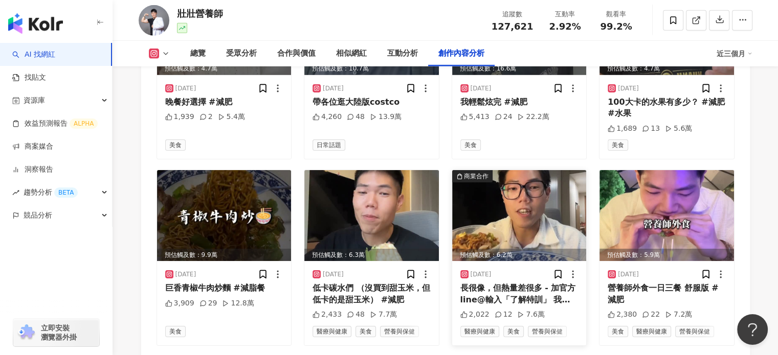
click at [507, 189] on img at bounding box center [519, 215] width 134 height 91
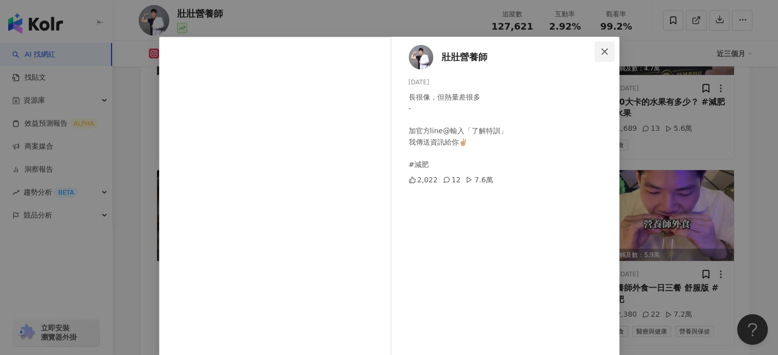
scroll to position [0, 0]
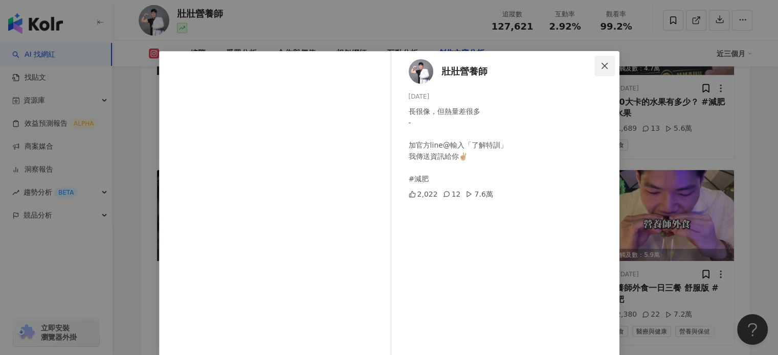
click at [602, 60] on button "Close" at bounding box center [604, 66] width 20 height 20
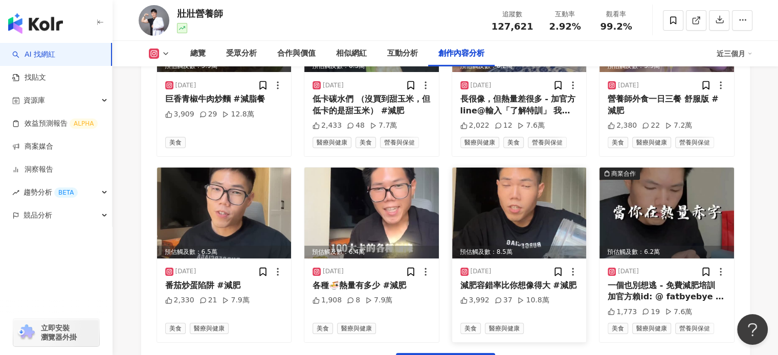
scroll to position [3528, 0]
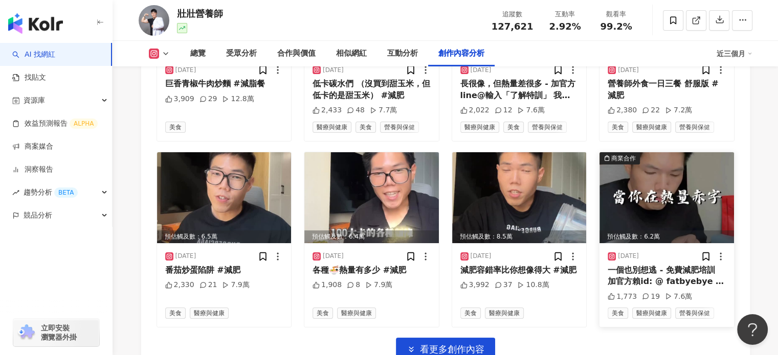
click at [653, 171] on img at bounding box center [666, 197] width 134 height 91
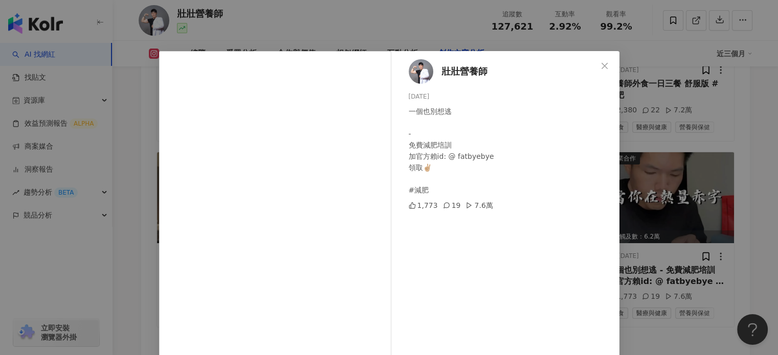
scroll to position [0, 0]
drag, startPoint x: 602, startPoint y: 63, endPoint x: 606, endPoint y: 80, distance: 17.9
click at [602, 63] on icon "close" at bounding box center [604, 65] width 6 height 6
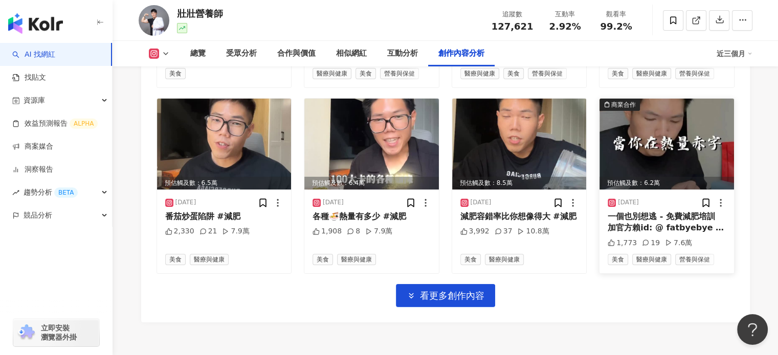
scroll to position [3646, 0]
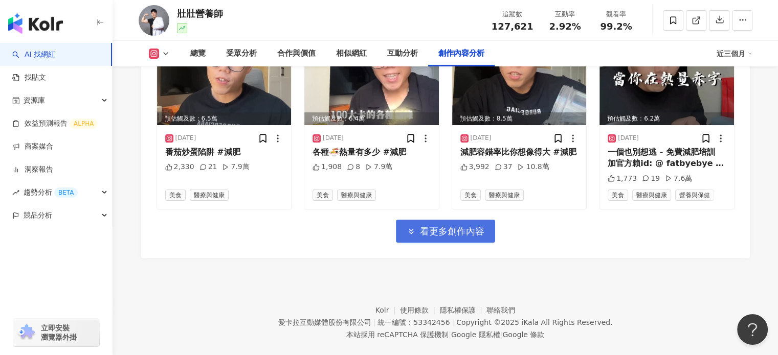
click at [436, 226] on span "看更多創作內容" at bounding box center [452, 231] width 64 height 11
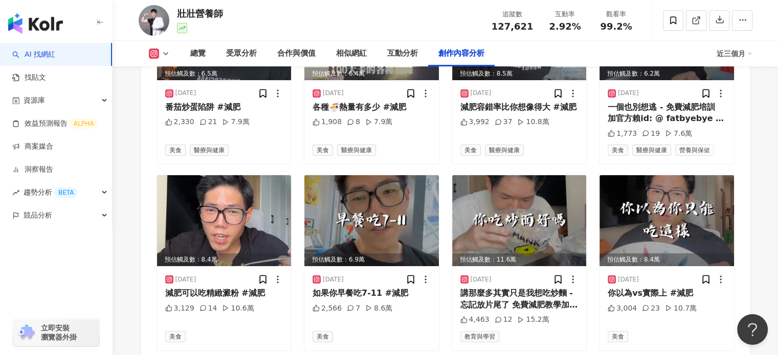
scroll to position [3697, 0]
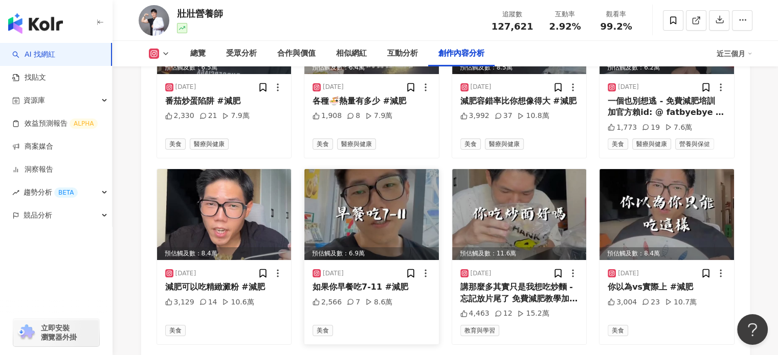
click at [362, 194] on img at bounding box center [371, 214] width 134 height 91
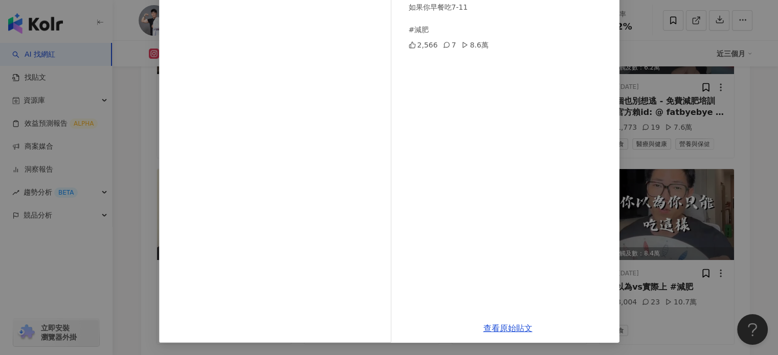
scroll to position [53, 0]
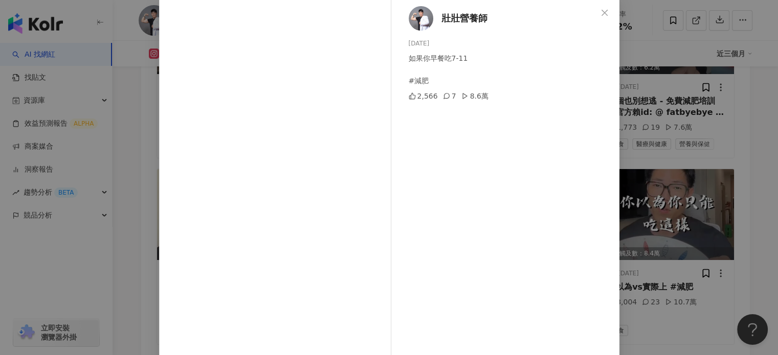
drag, startPoint x: 597, startPoint y: 11, endPoint x: 606, endPoint y: 23, distance: 15.3
click at [600, 11] on icon "close" at bounding box center [604, 13] width 8 height 8
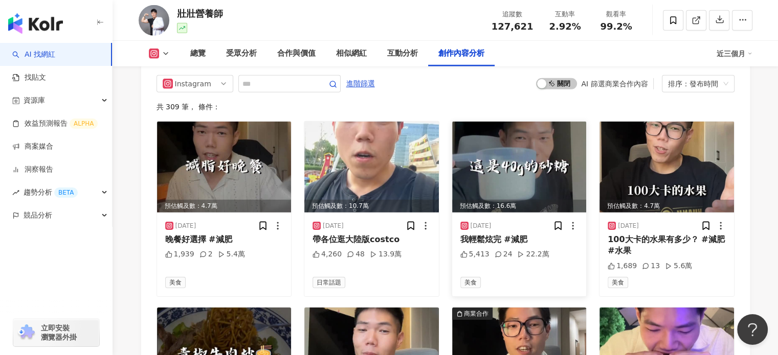
scroll to position [3390, 0]
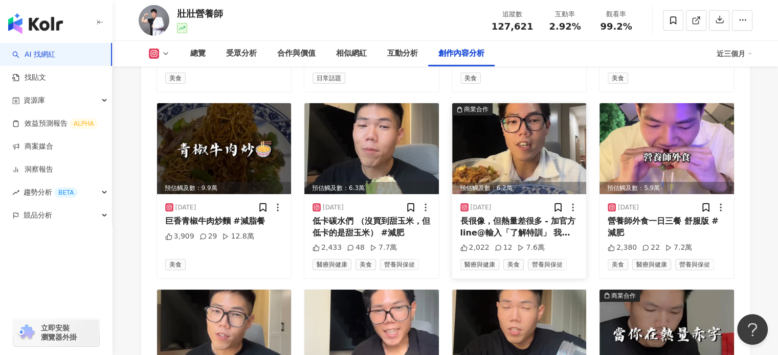
click at [520, 163] on img at bounding box center [519, 148] width 134 height 91
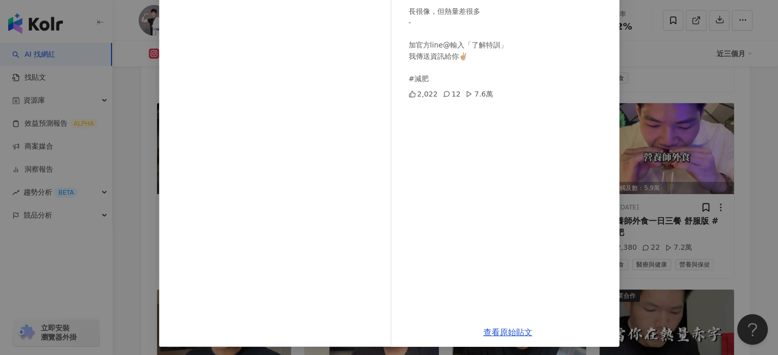
scroll to position [102, 0]
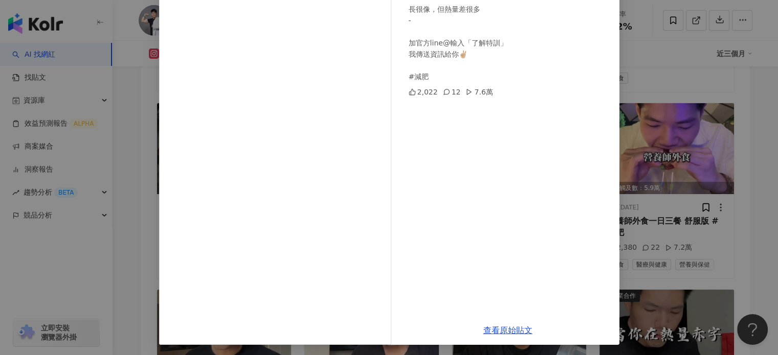
click at [427, 238] on div "壯壯營養師 2025/8/12 長很像，但熱量差很多 - 加官方line@輸入「了解特訓」 我傳送資訊給你✌🏼 #減肥 2,022 12 7.6萬" at bounding box center [507, 132] width 223 height 367
click at [505, 331] on link "查看原始貼文" at bounding box center [507, 331] width 49 height 10
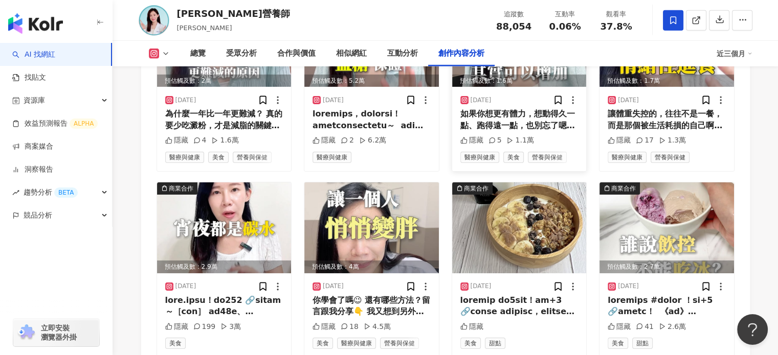
scroll to position [3323, 0]
click at [216, 212] on img at bounding box center [224, 227] width 134 height 91
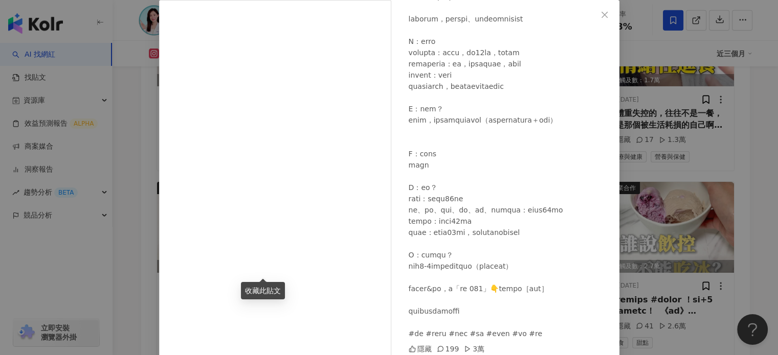
scroll to position [92, 0]
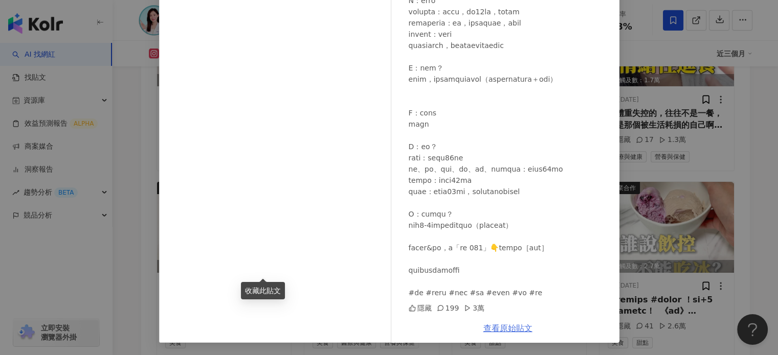
click at [500, 327] on link "查看原始貼文" at bounding box center [507, 329] width 49 height 10
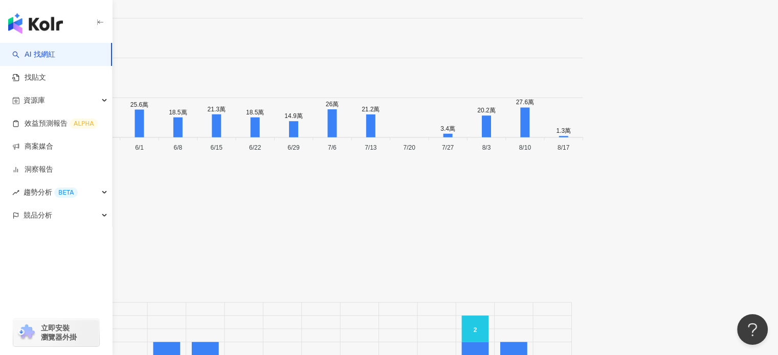
scroll to position [3221, 0]
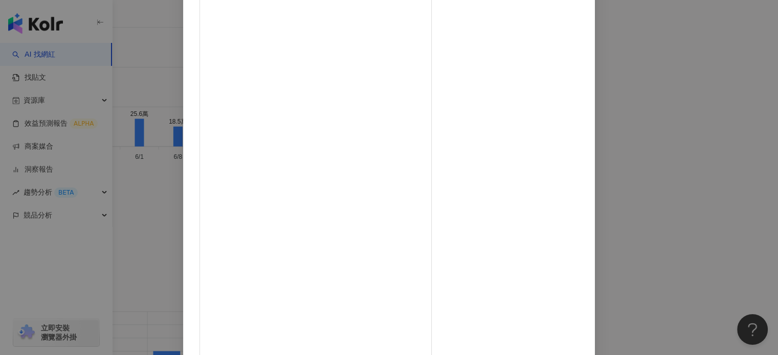
scroll to position [53, 0]
click at [583, 10] on icon "close" at bounding box center [580, 12] width 6 height 6
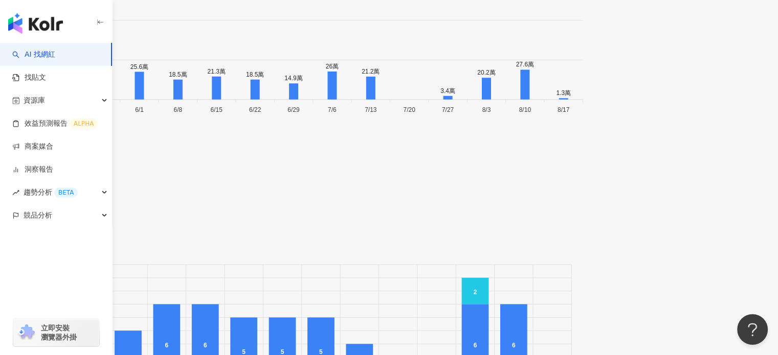
scroll to position [3323, 0]
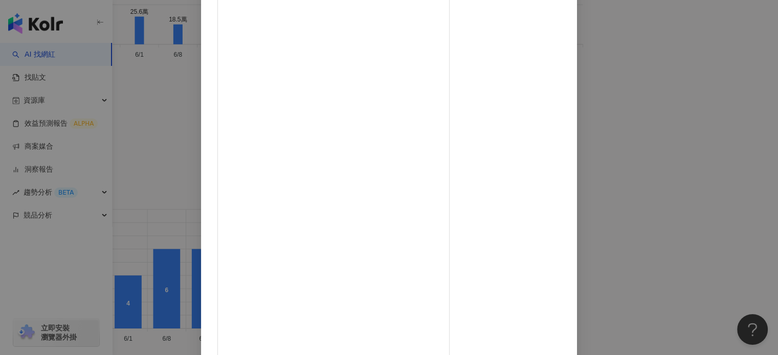
scroll to position [2, 0]
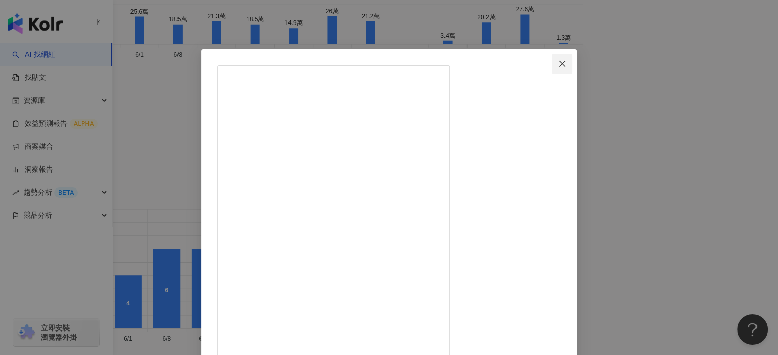
click at [572, 63] on span "Close" at bounding box center [562, 64] width 20 height 8
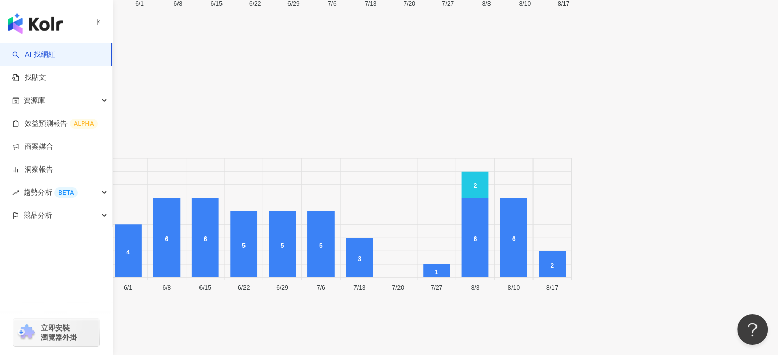
scroll to position [3323, 0]
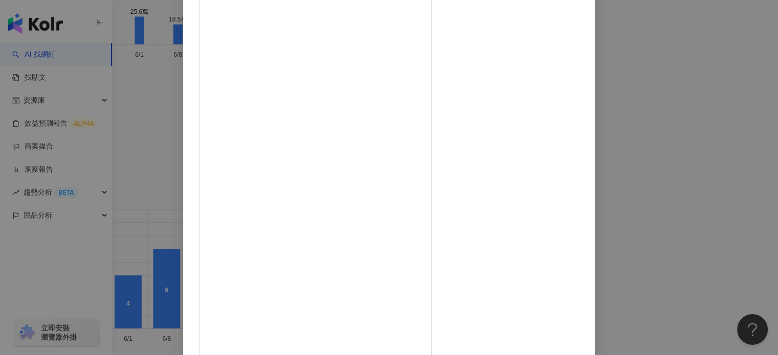
scroll to position [102, 0]
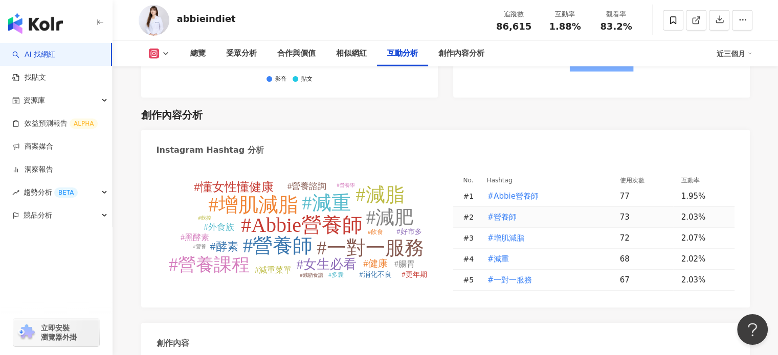
scroll to position [3017, 0]
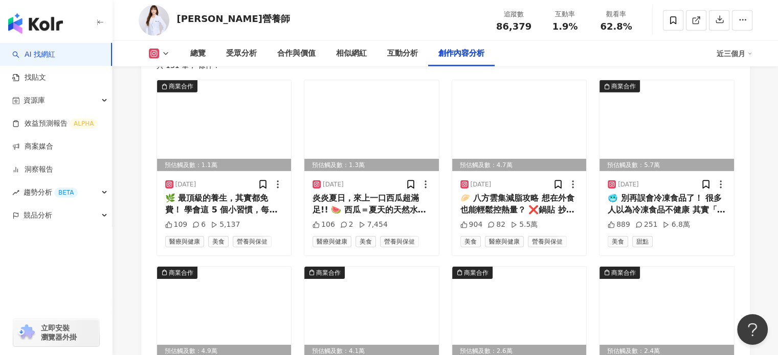
scroll to position [3272, 0]
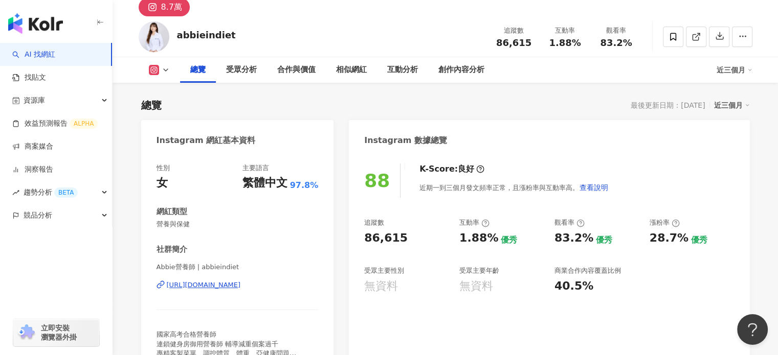
scroll to position [51, 0]
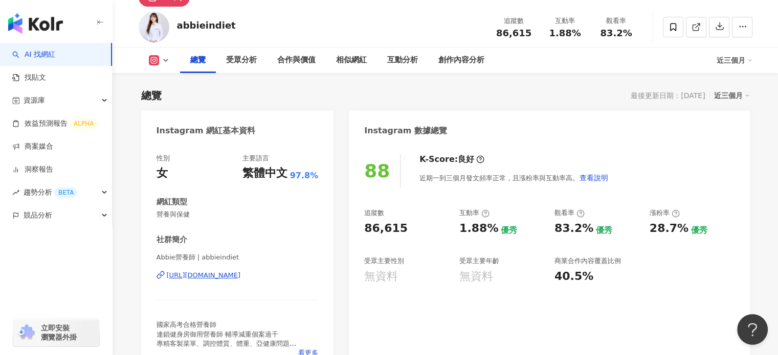
click at [208, 278] on div "https://www.instagram.com/abbieindiet/" at bounding box center [204, 275] width 74 height 9
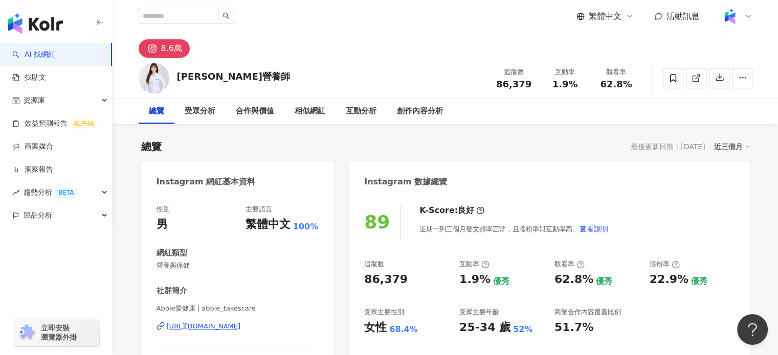
click at [216, 329] on div "https://www.instagram.com/abbie_takescare/" at bounding box center [204, 326] width 74 height 9
